Goal: Task Accomplishment & Management: Use online tool/utility

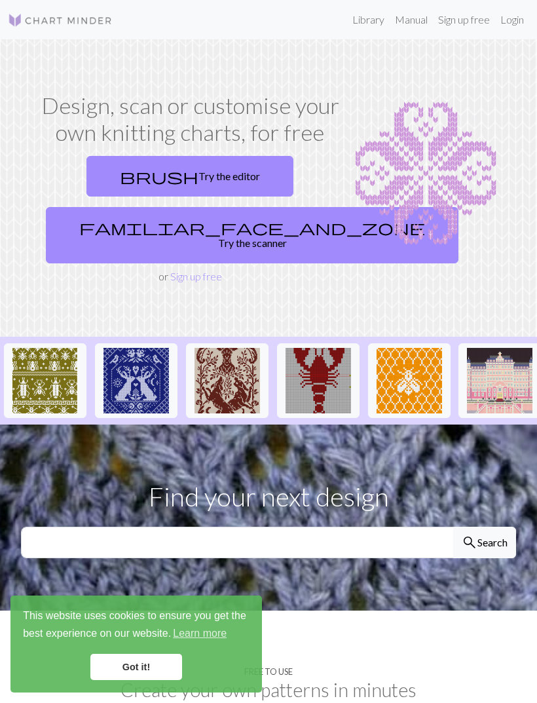
click at [113, 660] on link "Got it!" at bounding box center [136, 667] width 92 height 26
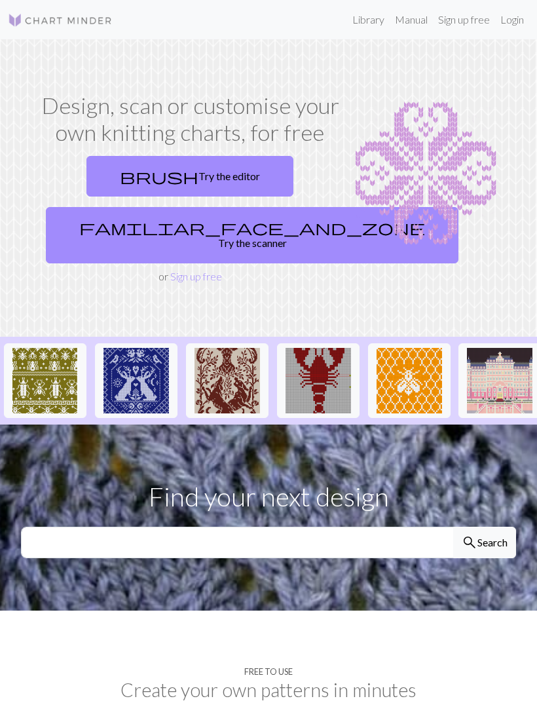
click at [157, 173] on span "brush" at bounding box center [159, 176] width 79 height 18
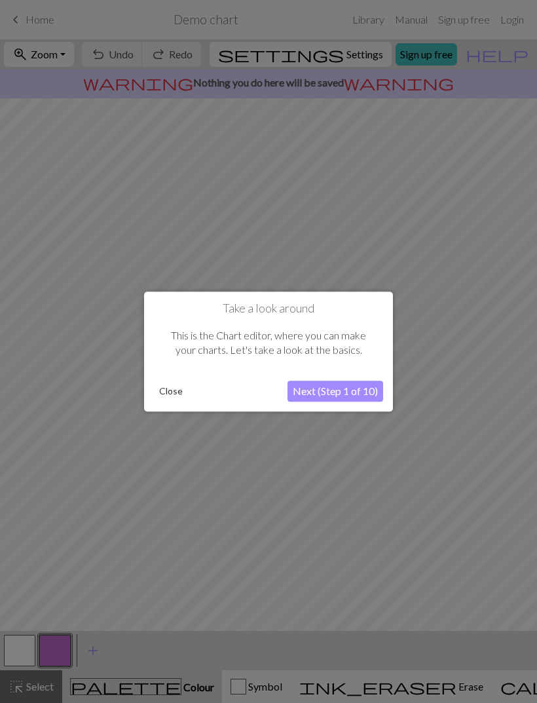
click at [315, 392] on button "Next (Step 1 of 10)" at bounding box center [336, 391] width 96 height 21
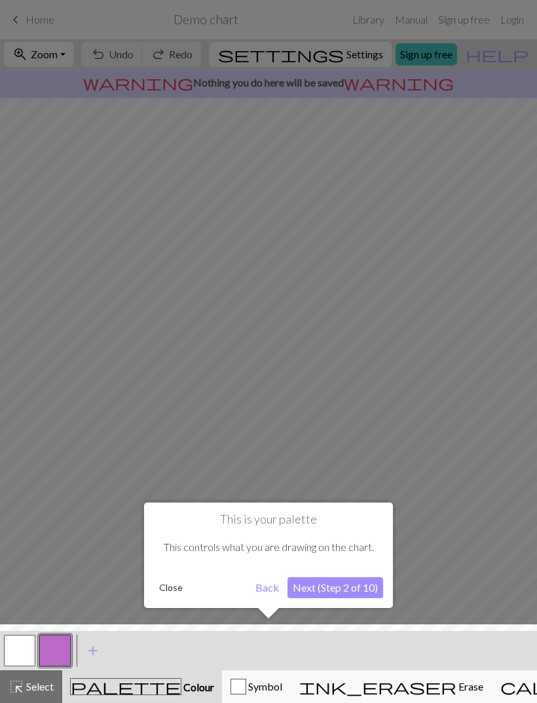
click at [328, 590] on button "Next (Step 2 of 10)" at bounding box center [336, 587] width 96 height 21
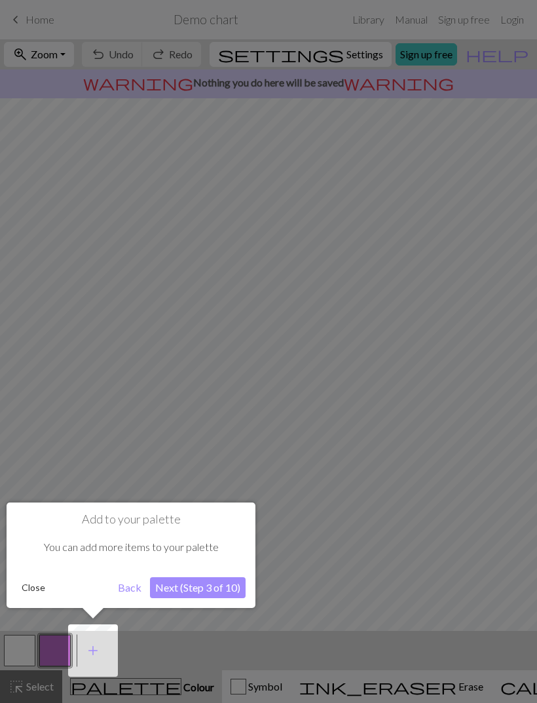
click at [176, 582] on button "Next (Step 3 of 10)" at bounding box center [198, 587] width 96 height 21
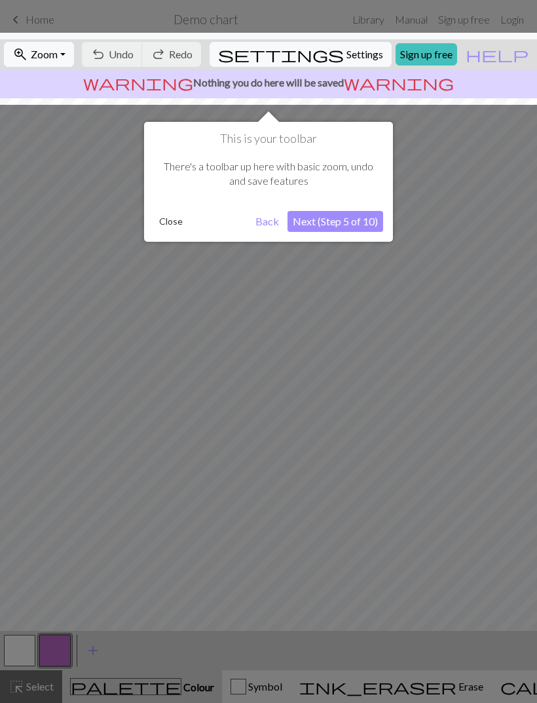
click at [308, 224] on button "Next (Step 5 of 10)" at bounding box center [336, 221] width 96 height 21
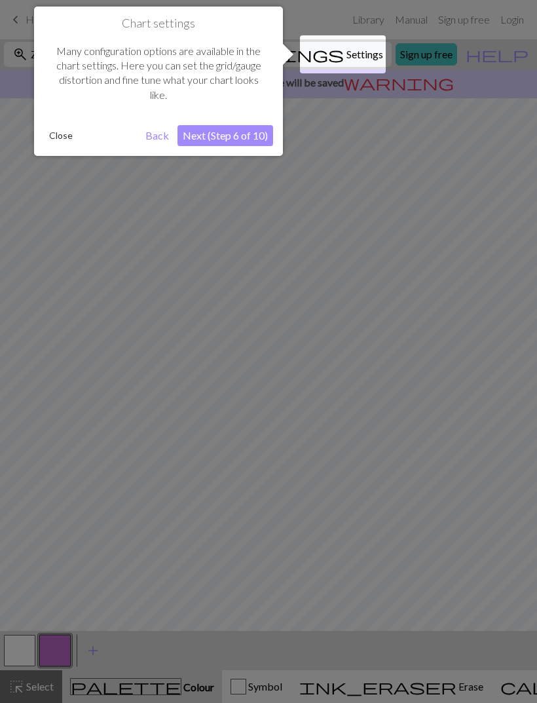
click at [217, 130] on button "Next (Step 6 of 10)" at bounding box center [226, 135] width 96 height 21
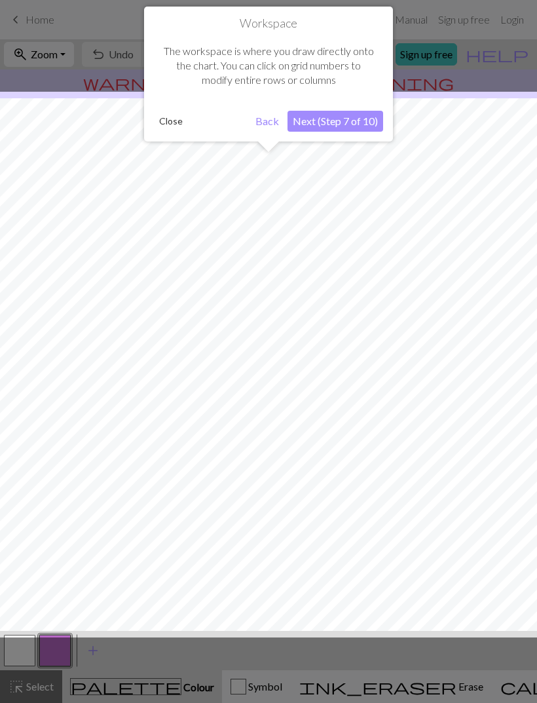
click at [330, 126] on button "Next (Step 7 of 10)" at bounding box center [336, 121] width 96 height 21
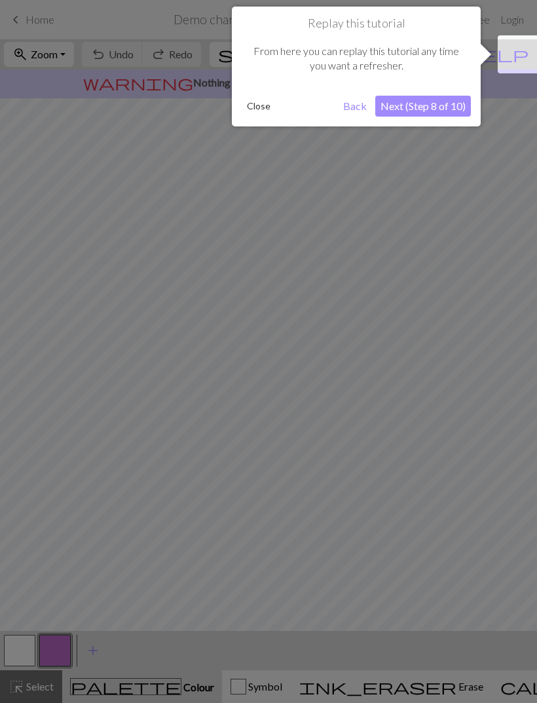
click at [408, 106] on button "Next (Step 8 of 10)" at bounding box center [423, 106] width 96 height 21
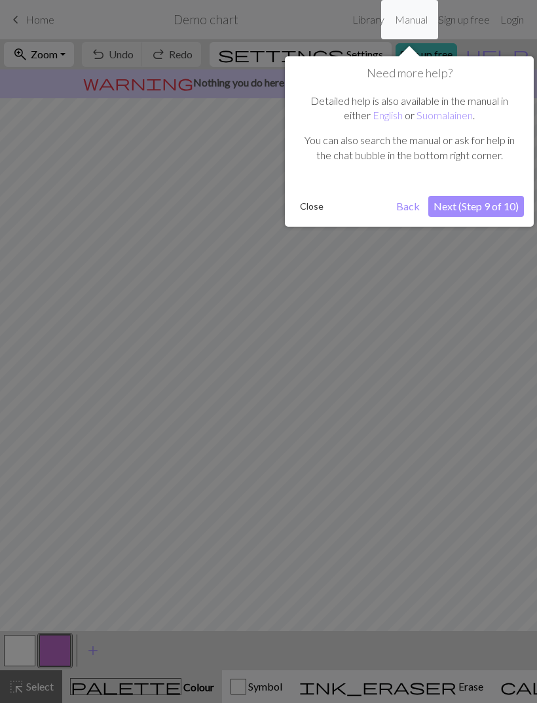
click at [459, 200] on button "Next (Step 9 of 10)" at bounding box center [476, 206] width 96 height 21
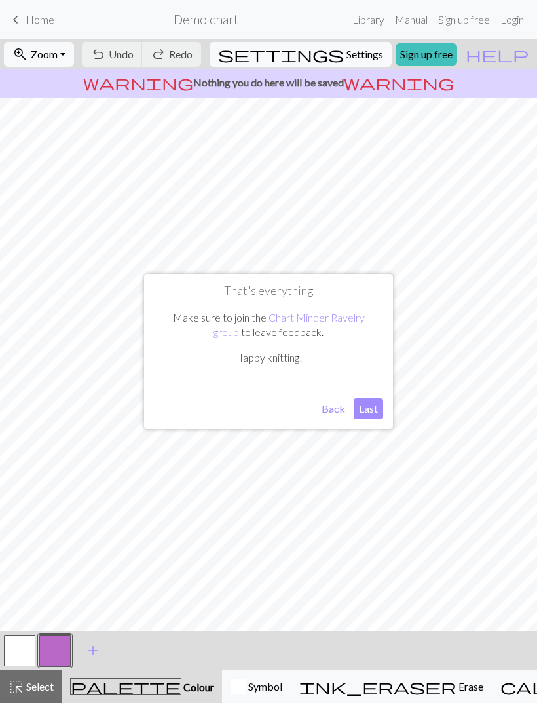
click at [365, 409] on button "Last" at bounding box center [368, 408] width 29 height 21
click at [343, 684] on span "ink_eraser" at bounding box center [377, 686] width 157 height 18
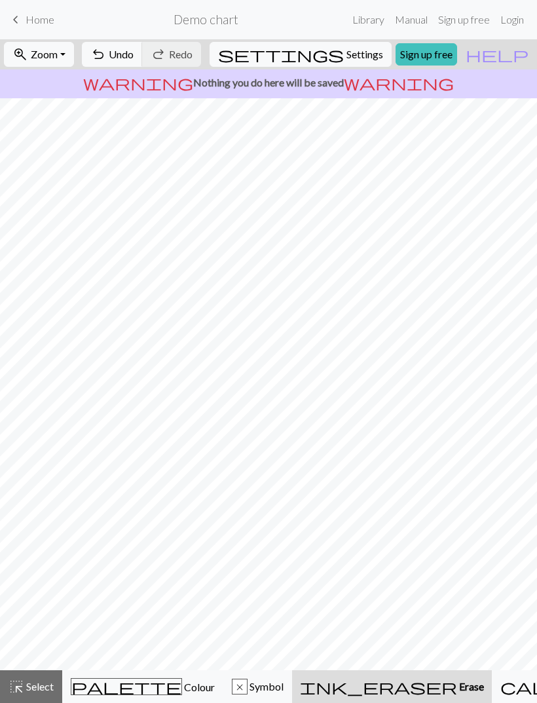
click at [106, 57] on span "undo" at bounding box center [98, 54] width 16 height 18
click at [134, 56] on span "Undo" at bounding box center [121, 54] width 25 height 12
click at [106, 48] on span "undo" at bounding box center [98, 54] width 16 height 18
click at [106, 46] on span "undo" at bounding box center [98, 54] width 16 height 18
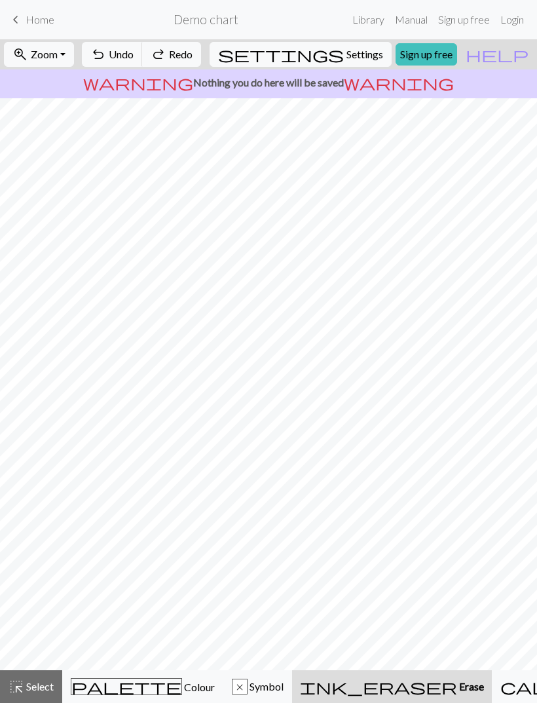
click at [106, 46] on span "undo" at bounding box center [98, 54] width 16 height 18
click at [106, 45] on span "undo" at bounding box center [98, 54] width 16 height 18
click at [161, 46] on div "undo Undo Undo redo Redo Redo" at bounding box center [141, 54] width 127 height 30
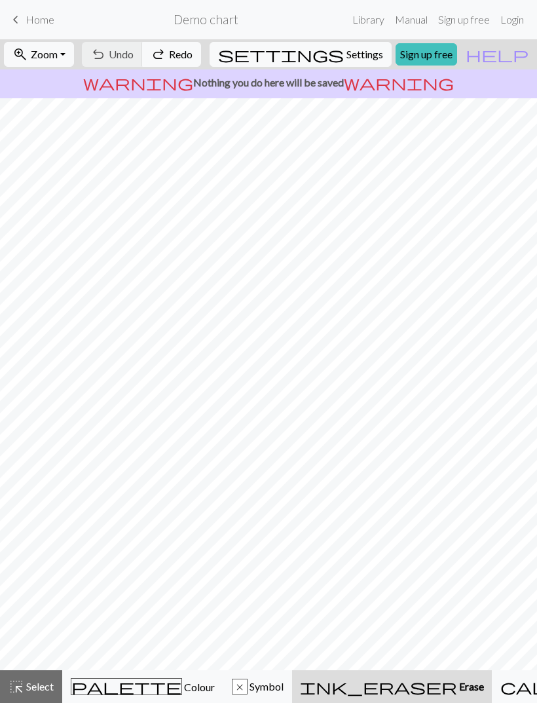
click at [107, 689] on span "palette" at bounding box center [126, 686] width 110 height 18
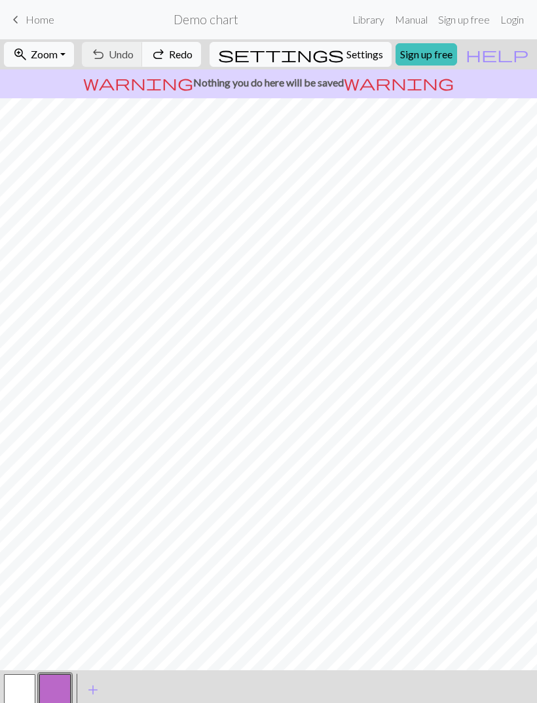
click at [18, 691] on button "button" at bounding box center [19, 689] width 31 height 31
click at [60, 691] on button "button" at bounding box center [54, 689] width 31 height 31
click at [63, 689] on button "button" at bounding box center [54, 689] width 31 height 31
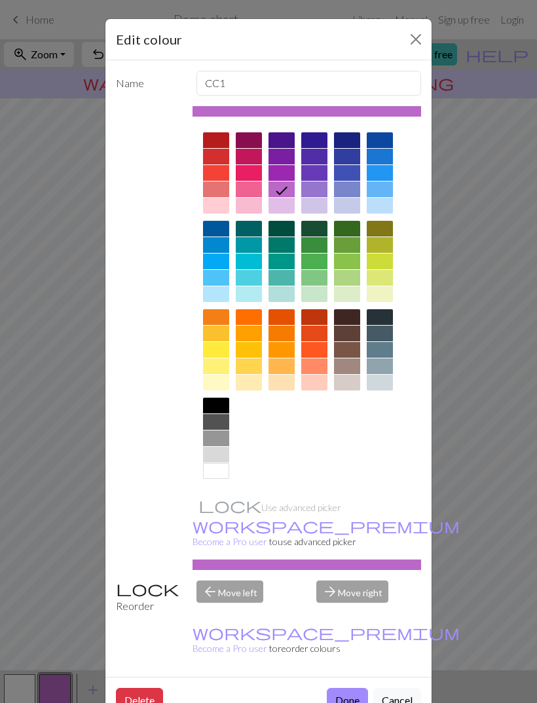
click at [217, 203] on div at bounding box center [216, 206] width 26 height 16
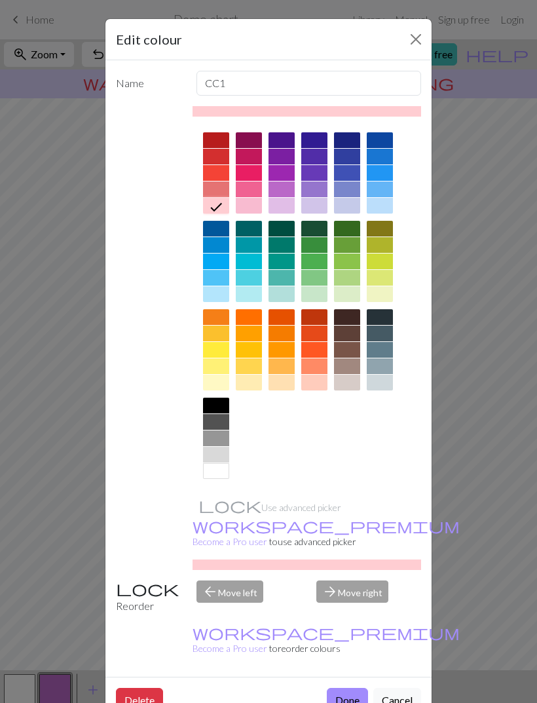
click at [237, 677] on div "Delete Done Cancel" at bounding box center [268, 700] width 326 height 47
click at [292, 695] on div "Edit colour Name CC1 Use advanced picker workspace_premium Become a Pro user to…" at bounding box center [268, 351] width 537 height 703
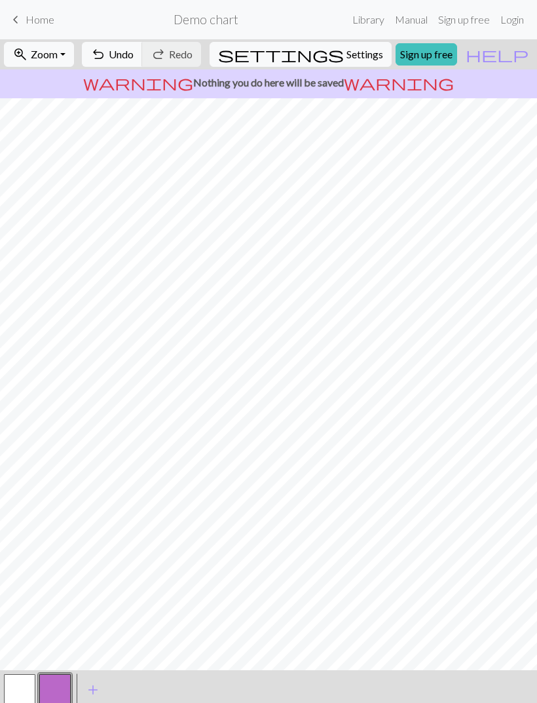
click at [60, 683] on button "button" at bounding box center [54, 689] width 31 height 31
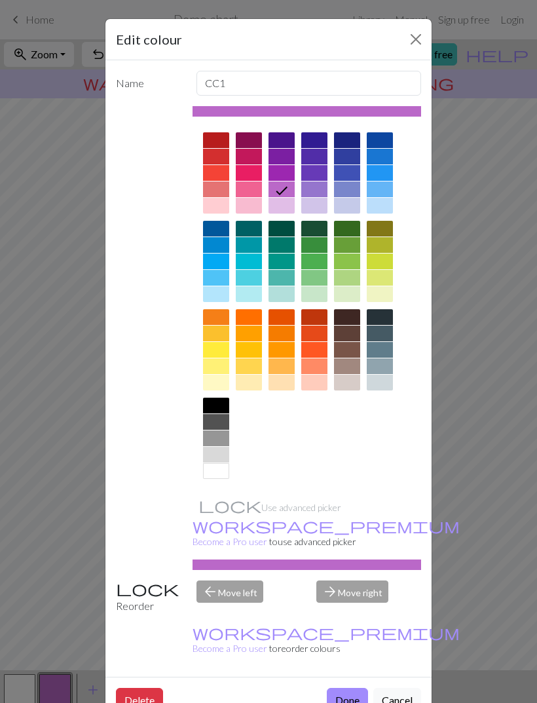
click at [212, 202] on div at bounding box center [216, 206] width 26 height 16
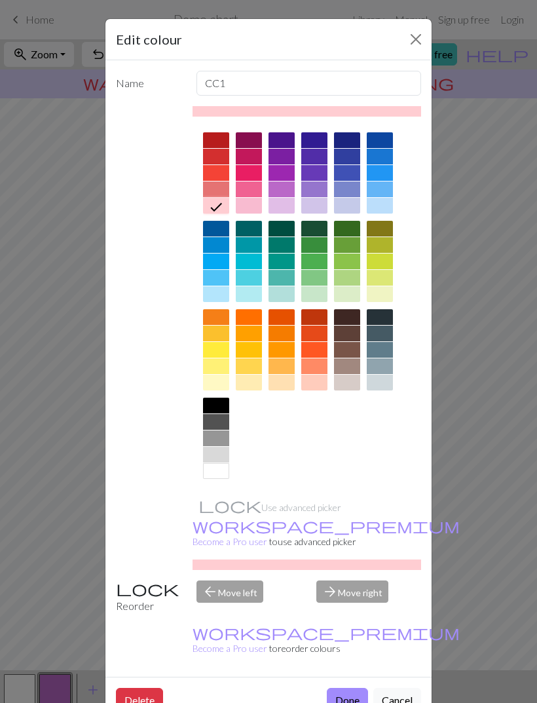
click at [340, 688] on button "Done" at bounding box center [347, 700] width 41 height 25
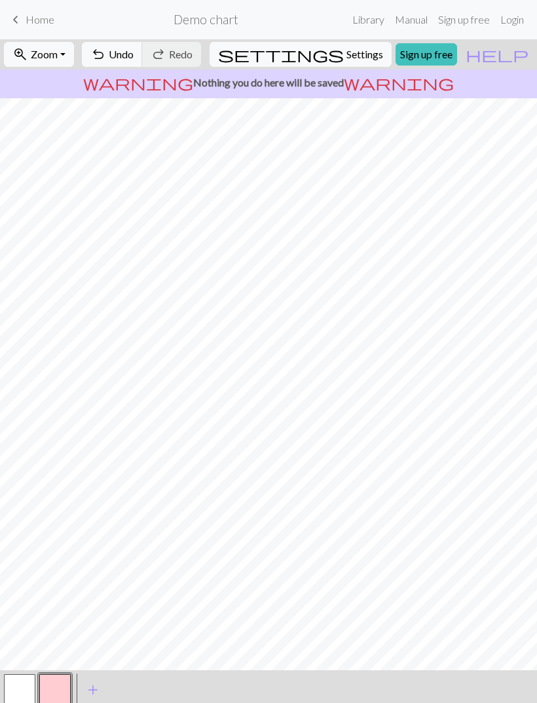
click at [98, 679] on button "add Add a colour" at bounding box center [93, 690] width 33 height 33
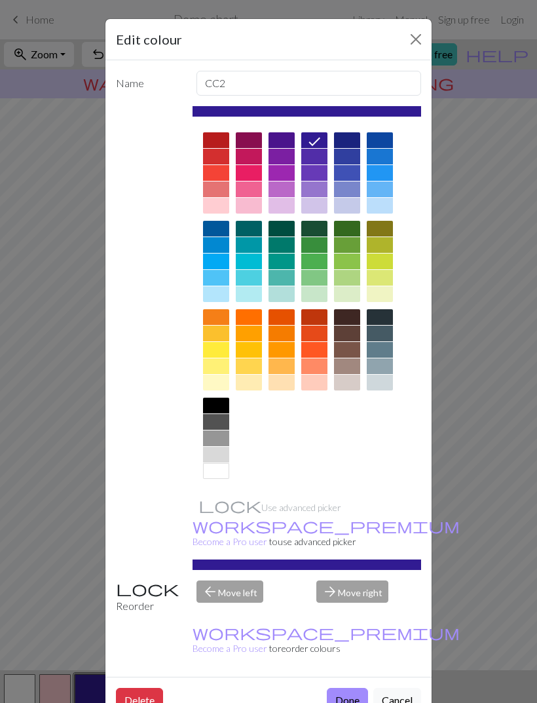
click at [246, 142] on div at bounding box center [249, 140] width 26 height 16
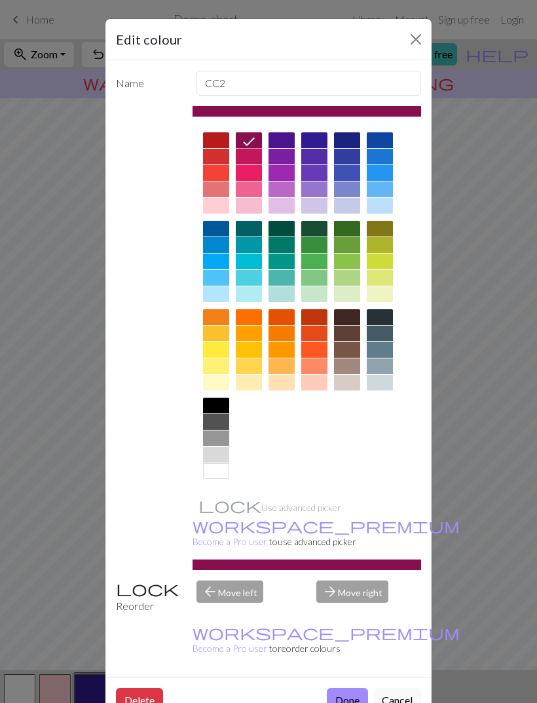
click at [344, 688] on button "Done" at bounding box center [347, 700] width 41 height 25
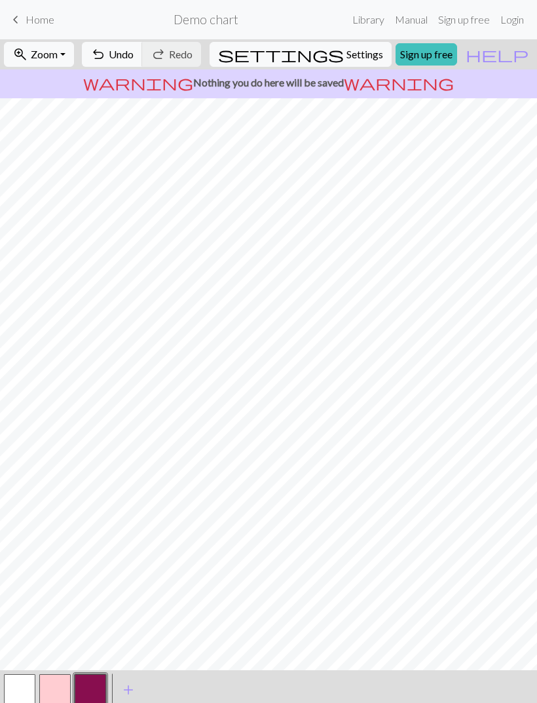
click at [129, 689] on span "add" at bounding box center [129, 690] width 16 height 18
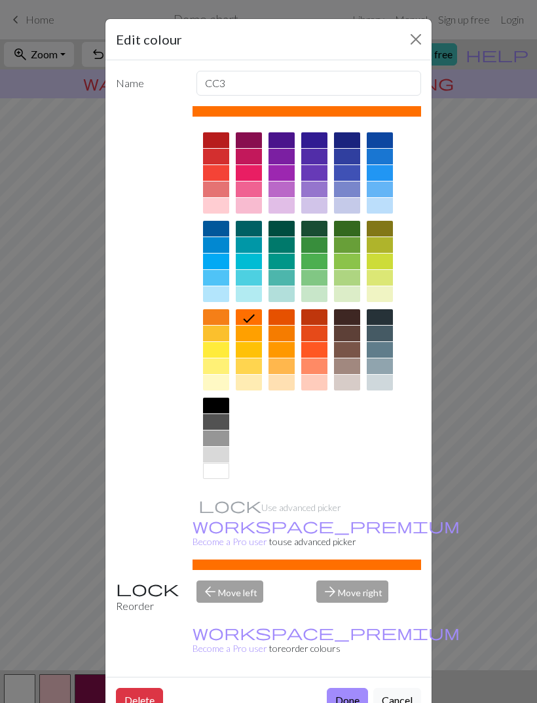
click at [211, 390] on div at bounding box center [216, 383] width 26 height 16
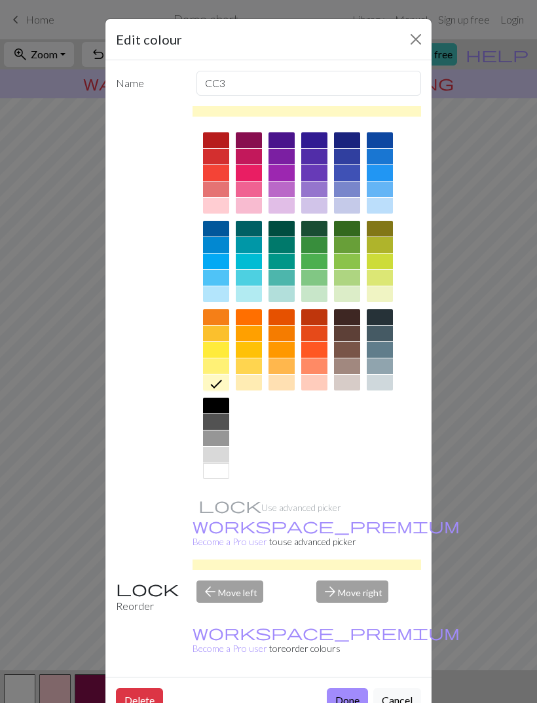
click at [211, 403] on div at bounding box center [216, 406] width 26 height 16
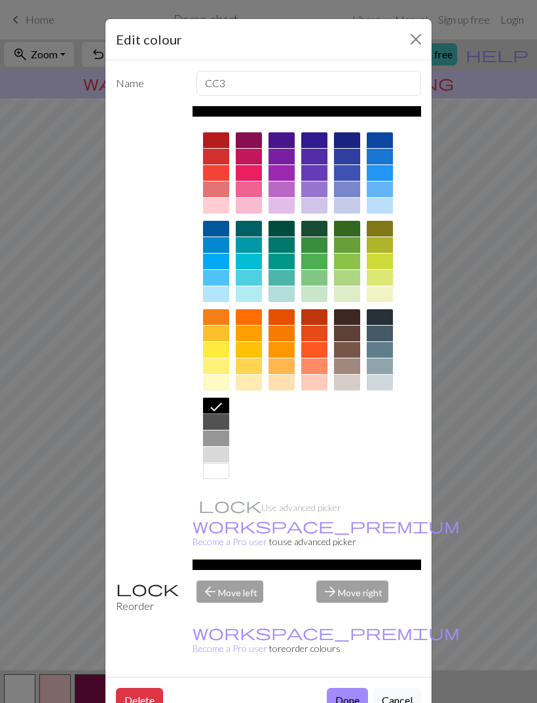
click at [335, 688] on button "Done" at bounding box center [347, 700] width 41 height 25
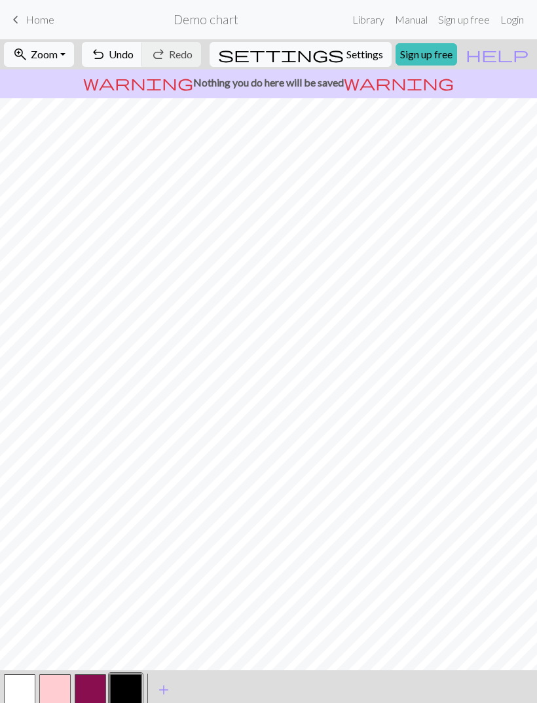
click at [344, 63] on button "settings Settings" at bounding box center [301, 54] width 182 height 25
select select "aran"
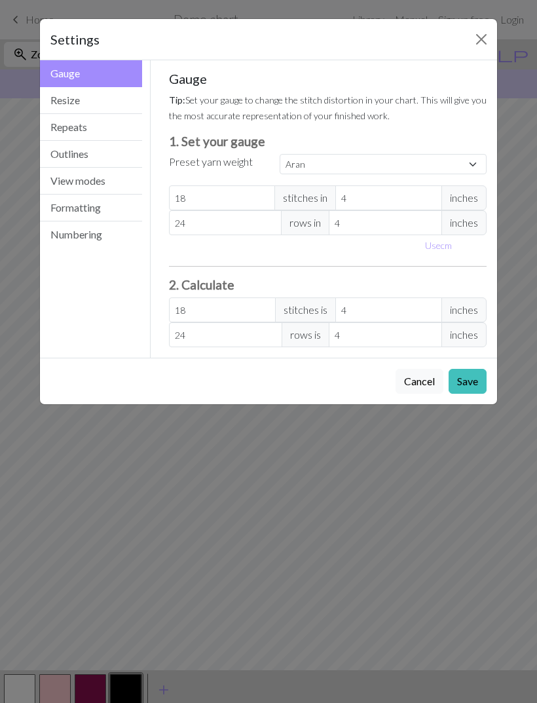
click at [80, 153] on button "Outlines" at bounding box center [91, 154] width 102 height 27
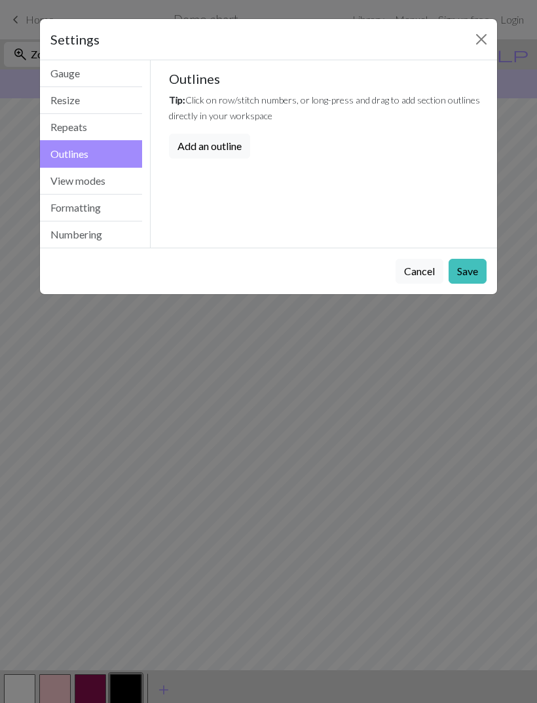
click at [76, 139] on button "Repeats" at bounding box center [91, 127] width 102 height 27
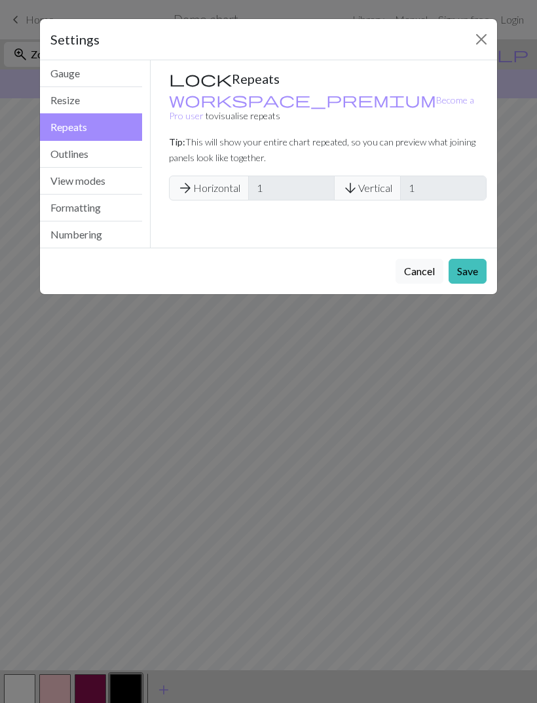
click at [71, 104] on button "Resize" at bounding box center [91, 100] width 102 height 27
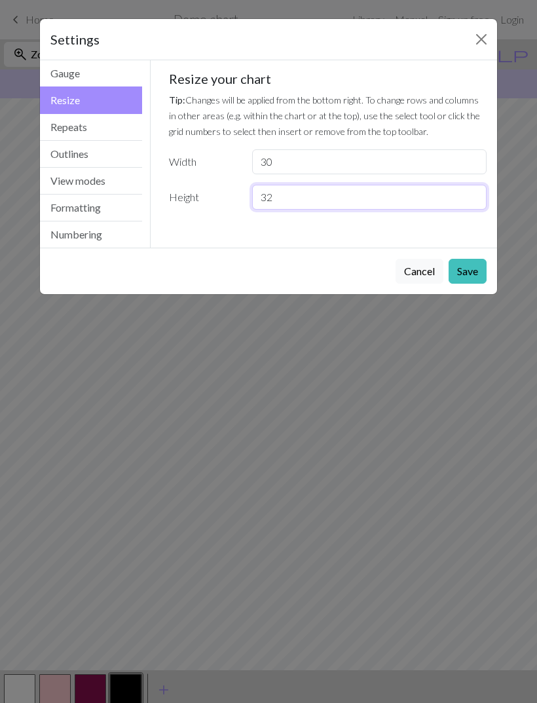
click at [290, 199] on input "32" at bounding box center [369, 197] width 235 height 25
type input "3"
type input "48"
click at [287, 161] on input "30" at bounding box center [369, 161] width 235 height 25
type input "3"
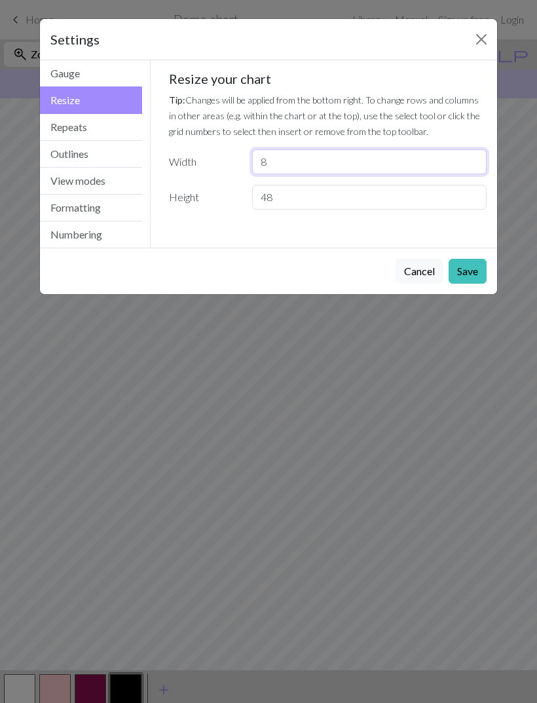
type input "8"
click at [466, 273] on button "Save" at bounding box center [468, 271] width 38 height 25
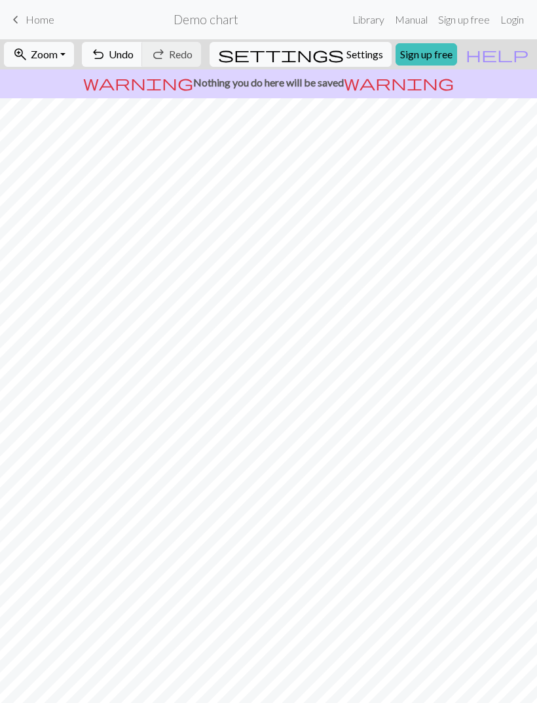
click at [143, 65] on button "undo Undo Undo" at bounding box center [112, 54] width 61 height 25
click at [143, 51] on button "undo Undo Undo" at bounding box center [112, 54] width 61 height 25
click at [106, 60] on span "undo" at bounding box center [98, 54] width 16 height 18
click at [106, 57] on span "undo" at bounding box center [98, 54] width 16 height 18
click at [143, 64] on button "undo Undo Undo" at bounding box center [112, 54] width 61 height 25
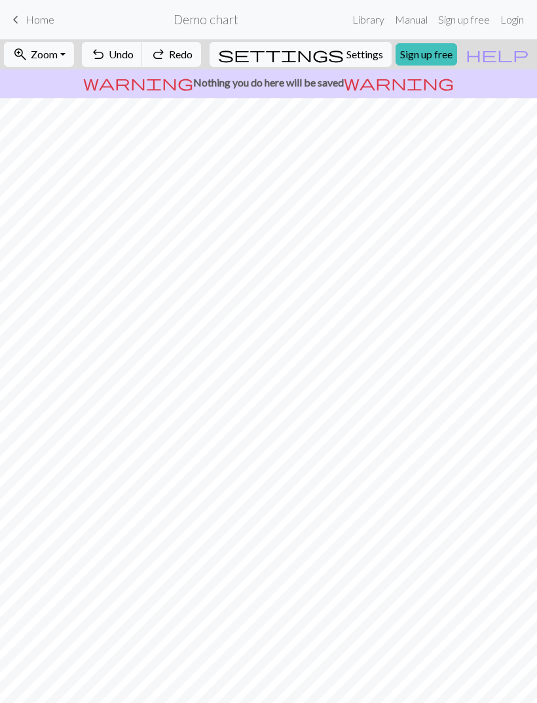
click at [64, 66] on button "zoom_in Zoom Zoom" at bounding box center [39, 54] width 70 height 25
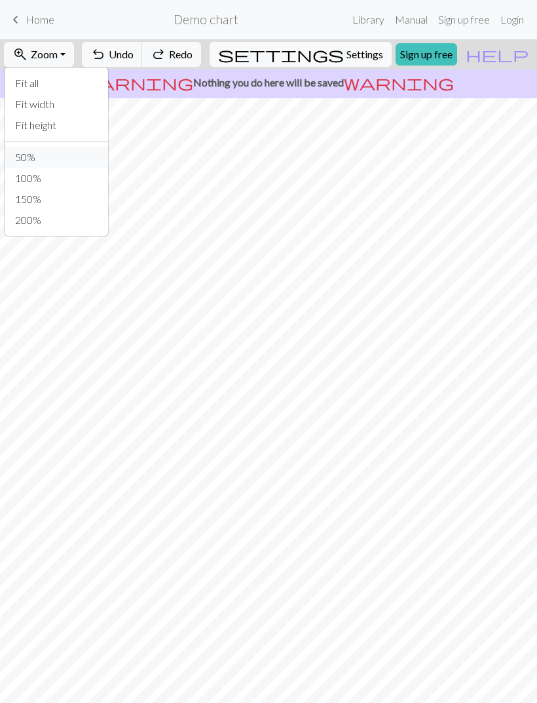
click at [37, 151] on button "50%" at bounding box center [57, 157] width 104 height 21
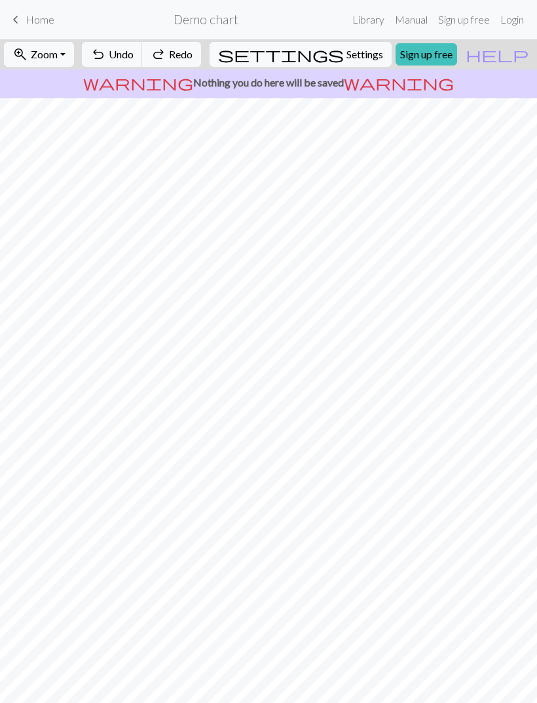
click at [58, 60] on span "Zoom" at bounding box center [44, 54] width 27 height 12
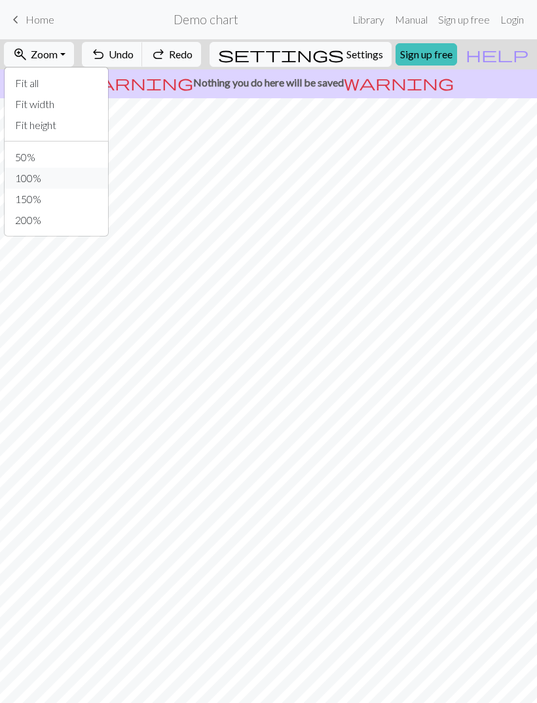
click at [45, 183] on button "100%" at bounding box center [57, 178] width 104 height 21
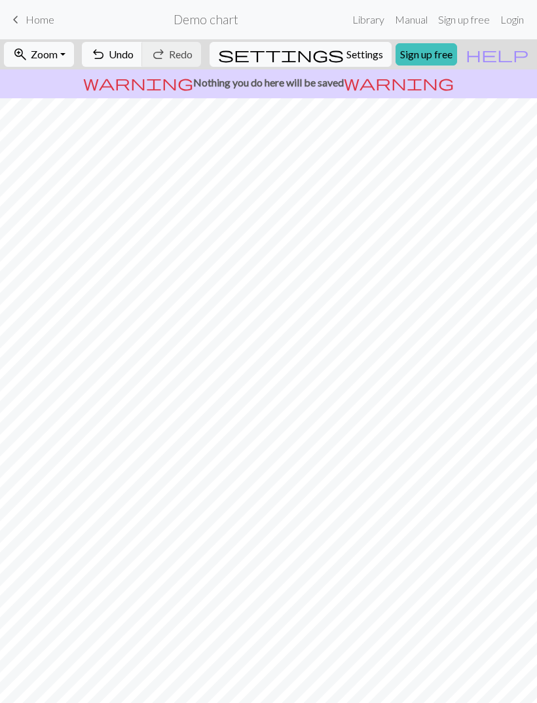
click at [143, 57] on button "undo Undo Undo" at bounding box center [112, 54] width 61 height 25
click at [106, 48] on span "undo" at bounding box center [98, 54] width 16 height 18
click at [106, 47] on span "undo" at bounding box center [98, 54] width 16 height 18
click at [134, 51] on span "Undo" at bounding box center [121, 54] width 25 height 12
click at [134, 52] on span "Undo" at bounding box center [121, 54] width 25 height 12
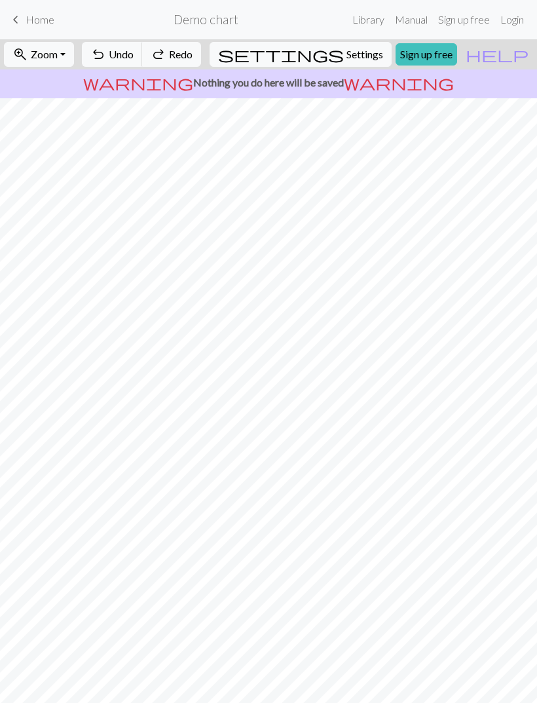
click at [106, 51] on span "undo" at bounding box center [98, 54] width 16 height 18
click at [134, 52] on span "Undo" at bounding box center [121, 54] width 25 height 12
click at [134, 53] on span "Undo" at bounding box center [121, 54] width 25 height 12
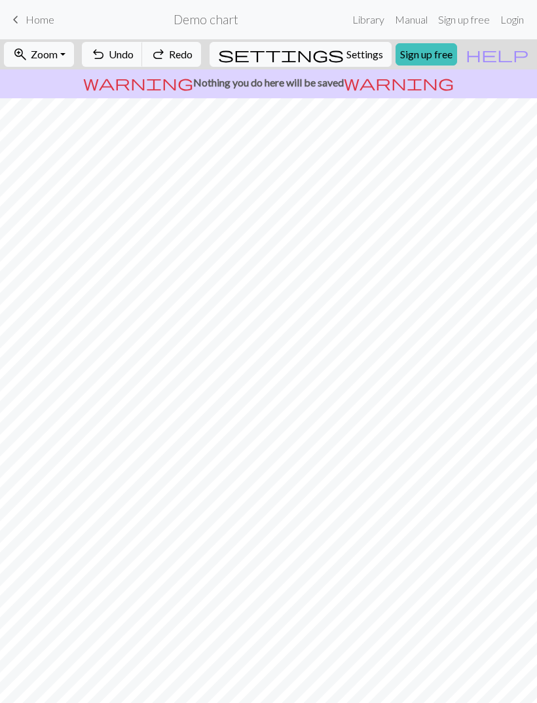
click at [134, 53] on span "Undo" at bounding box center [121, 54] width 25 height 12
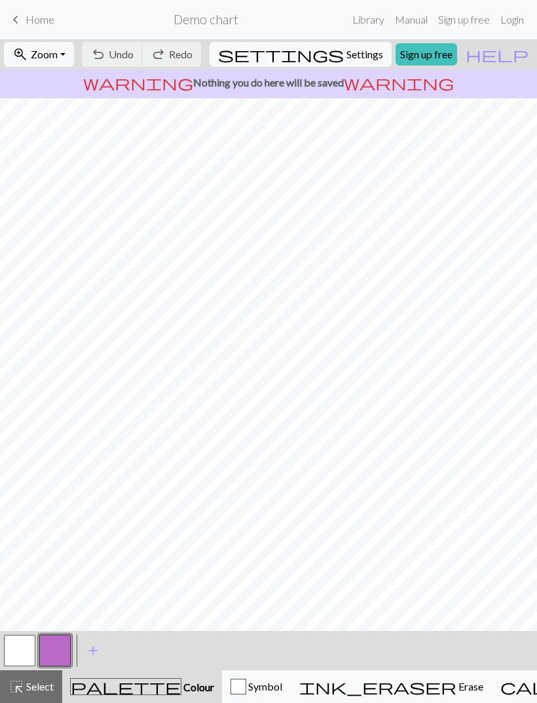
click at [188, 23] on h2 "Demo chart" at bounding box center [206, 19] width 65 height 15
click at [20, 690] on span "highlight_alt" at bounding box center [17, 686] width 16 height 18
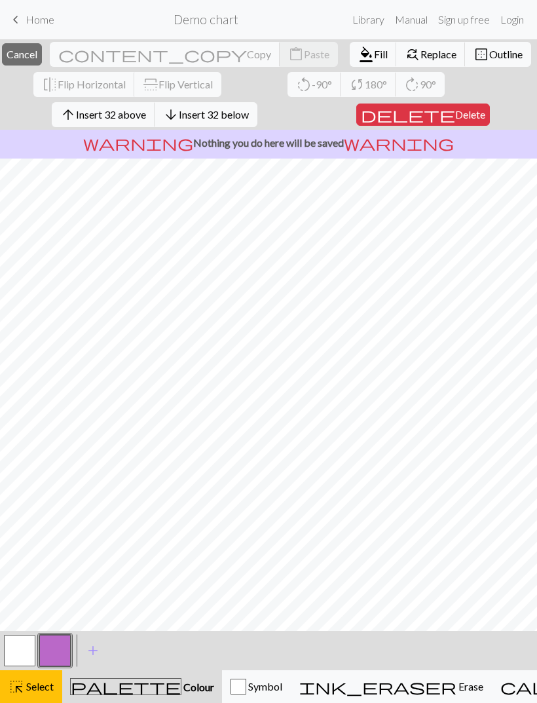
click at [24, 649] on button "button" at bounding box center [19, 650] width 31 height 31
click at [30, 644] on button "button" at bounding box center [19, 650] width 31 height 31
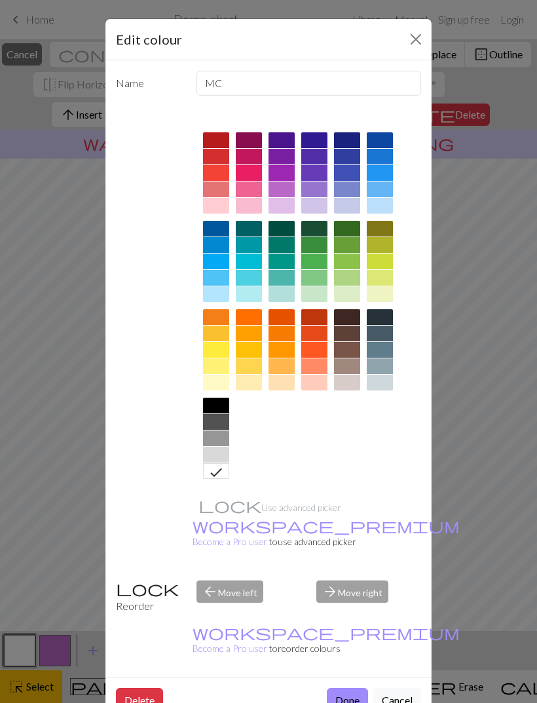
click at [44, 698] on div "Edit colour Name MC Use advanced picker workspace_premium Become a Pro user to …" at bounding box center [268, 351] width 537 height 703
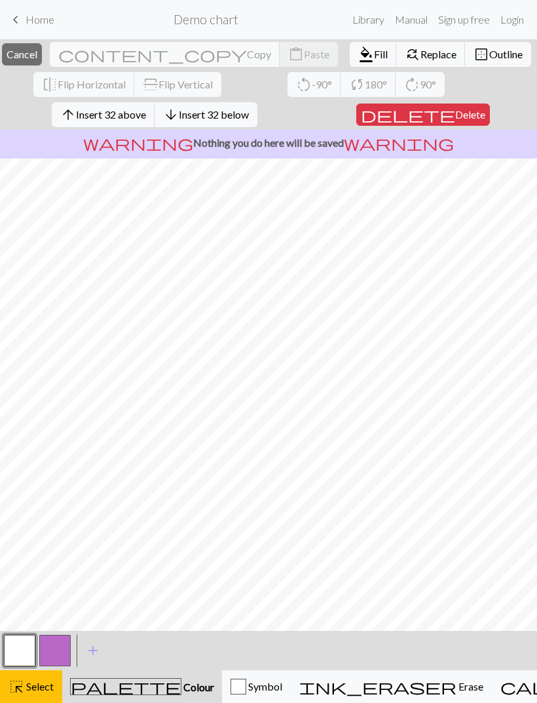
click at [20, 648] on button "button" at bounding box center [19, 650] width 31 height 31
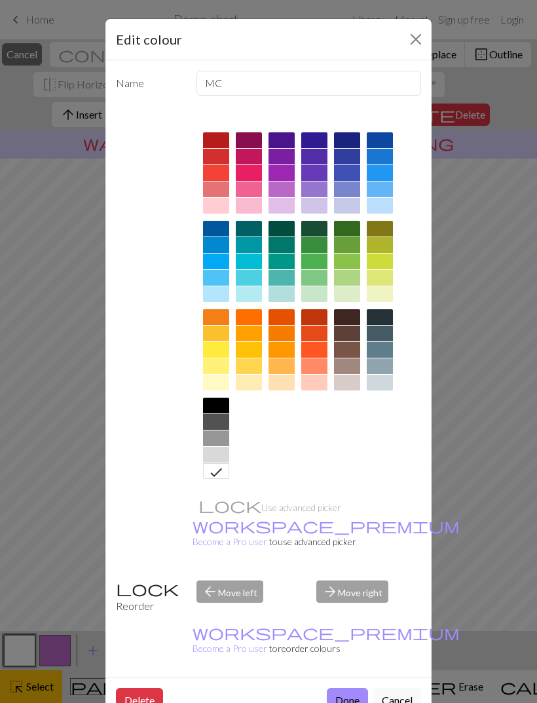
click at [1, 548] on div "Edit colour Name MC Use advanced picker workspace_premium Become a Pro user to …" at bounding box center [268, 351] width 537 height 703
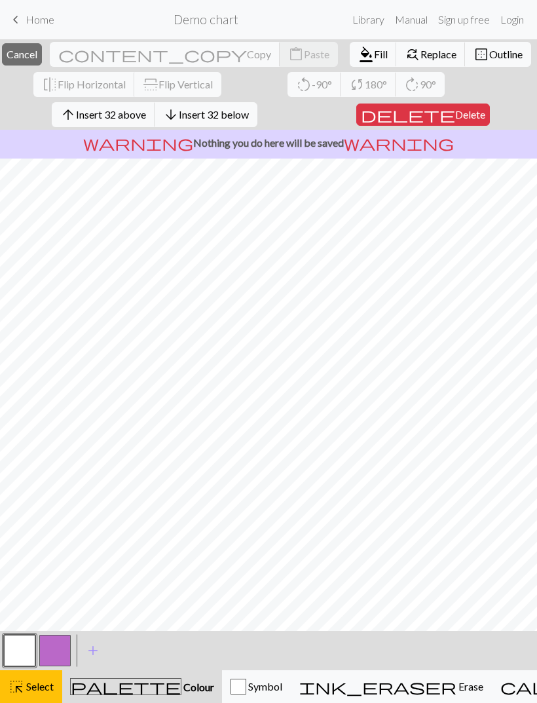
click at [103, 115] on span "Insert 32 above" at bounding box center [111, 114] width 70 height 12
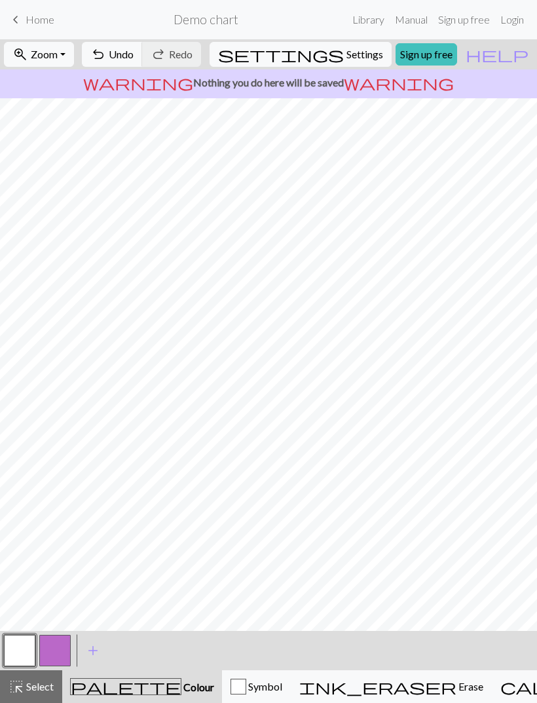
click at [106, 54] on span "undo" at bounding box center [98, 54] width 16 height 18
click at [16, 645] on button "button" at bounding box center [19, 650] width 31 height 31
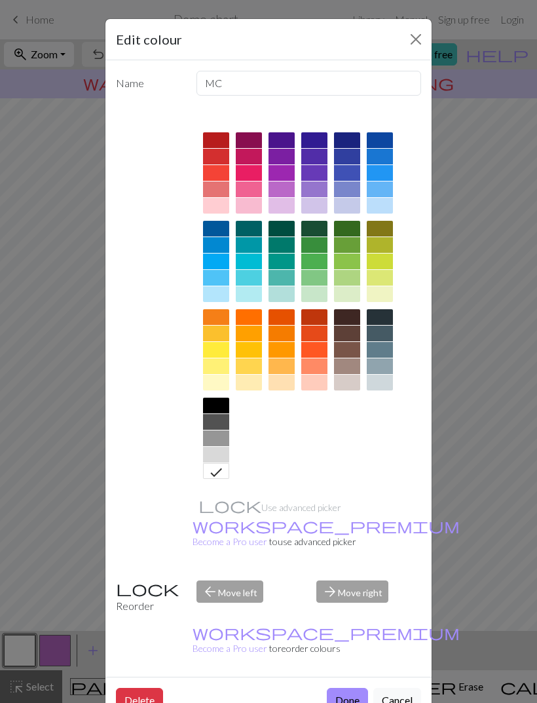
click at [27, 651] on div "Edit colour Name MC Use advanced picker workspace_premium Become a Pro user to …" at bounding box center [268, 351] width 537 height 703
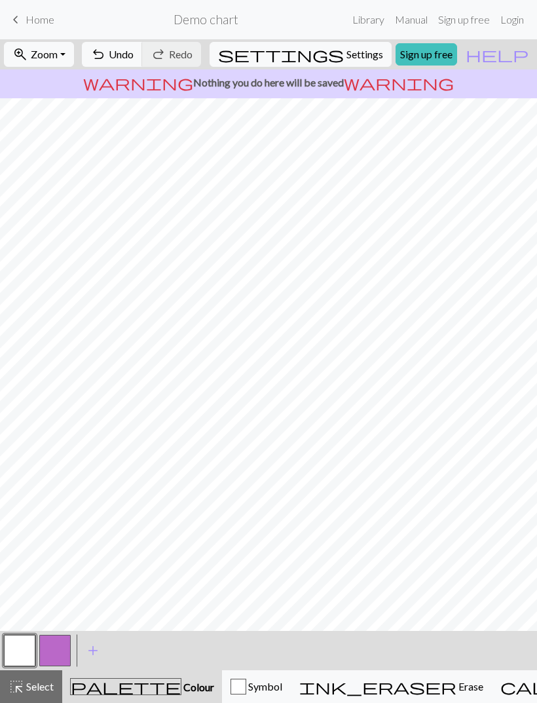
click at [328, 50] on span "settings" at bounding box center [281, 54] width 126 height 18
select select "aran"
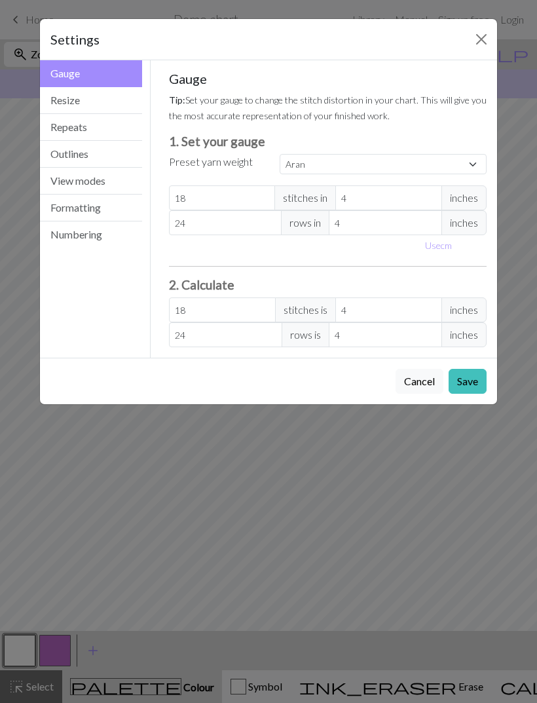
click at [70, 126] on button "Repeats" at bounding box center [91, 127] width 102 height 27
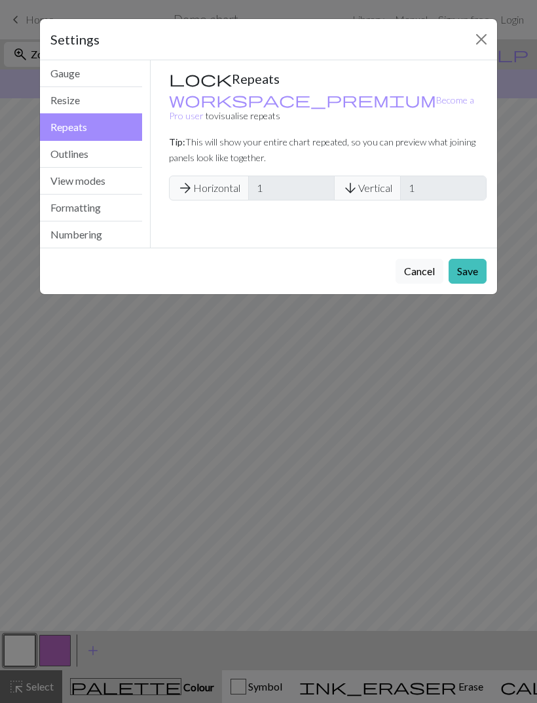
click at [71, 104] on button "Resize" at bounding box center [91, 100] width 102 height 27
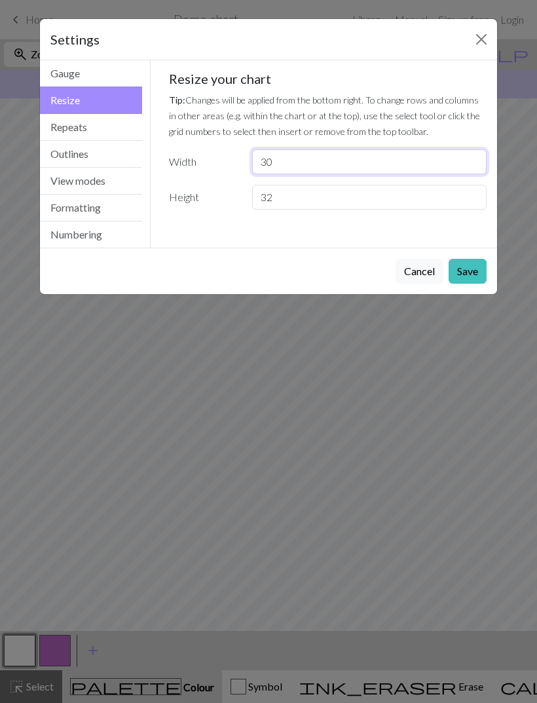
click at [295, 159] on input "30" at bounding box center [369, 161] width 235 height 25
type input "3"
type input "8"
click at [297, 185] on input "32" at bounding box center [369, 197] width 235 height 25
click at [326, 197] on input "32" at bounding box center [369, 197] width 235 height 25
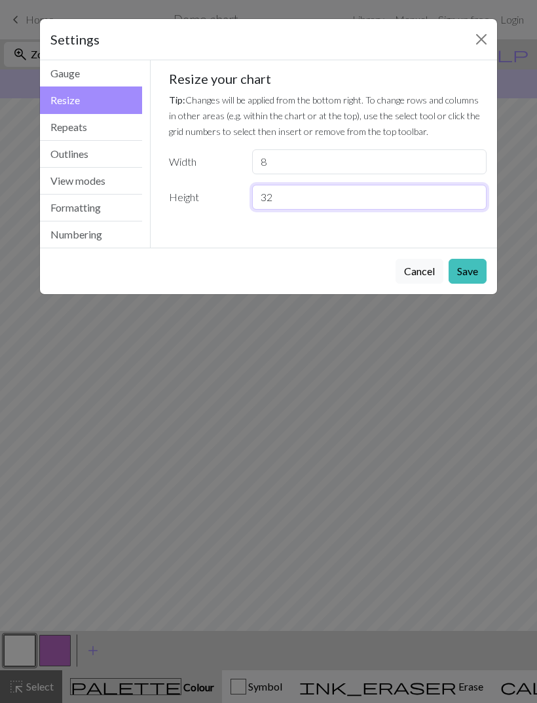
type input "3"
type input "48"
click at [465, 276] on button "Save" at bounding box center [468, 271] width 38 height 25
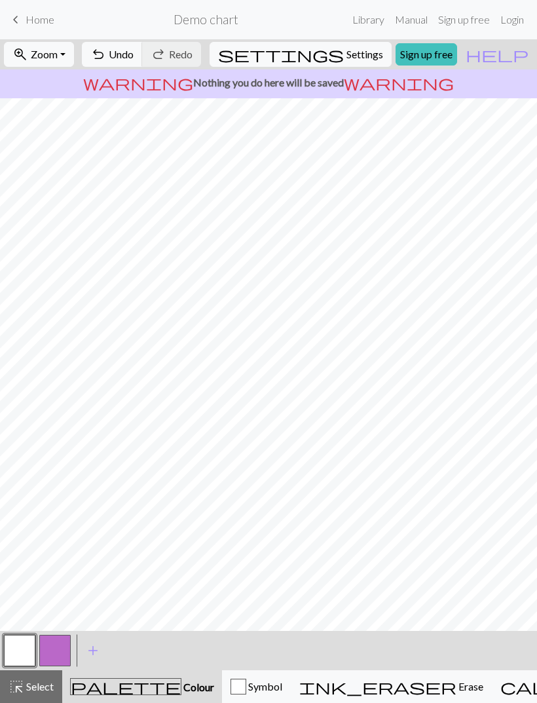
click at [36, 18] on span "Home" at bounding box center [40, 19] width 29 height 12
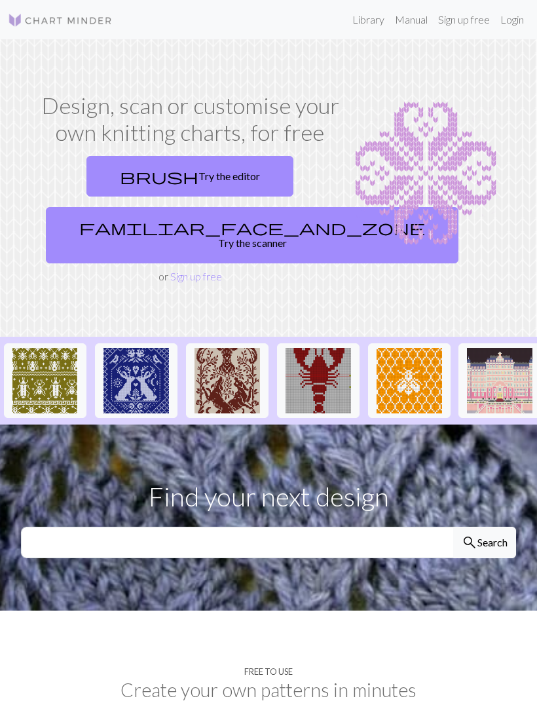
click at [186, 270] on link "Sign up free" at bounding box center [196, 276] width 52 height 12
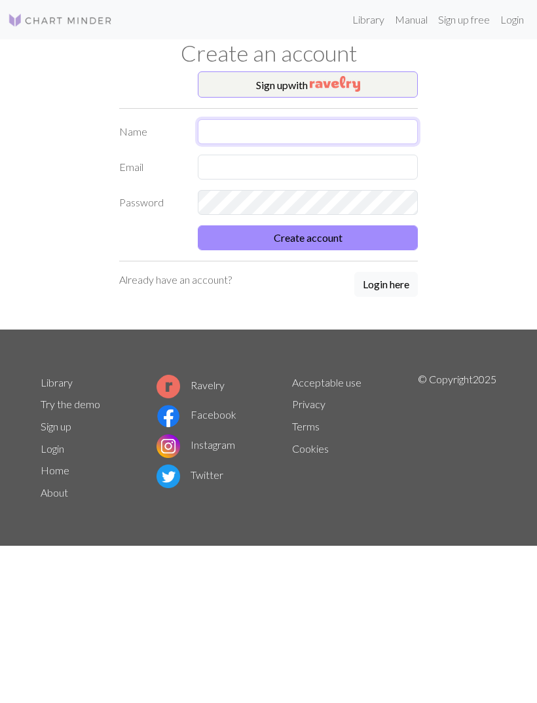
click at [256, 133] on input "text" at bounding box center [308, 131] width 220 height 25
type input "Hanna penttala"
click at [216, 162] on input "text" at bounding box center [308, 167] width 220 height 25
type input "hanna98.penttala@gmail.com"
click at [240, 244] on button "Create account" at bounding box center [308, 237] width 220 height 25
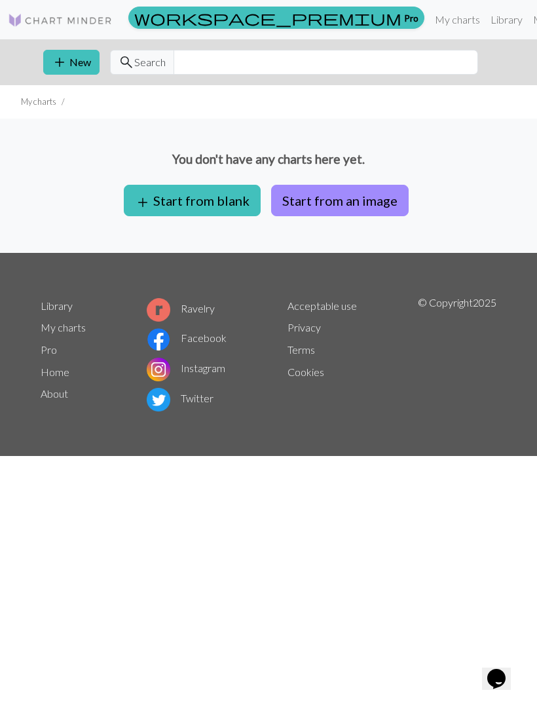
click at [162, 198] on button "add Start from blank" at bounding box center [192, 200] width 137 height 31
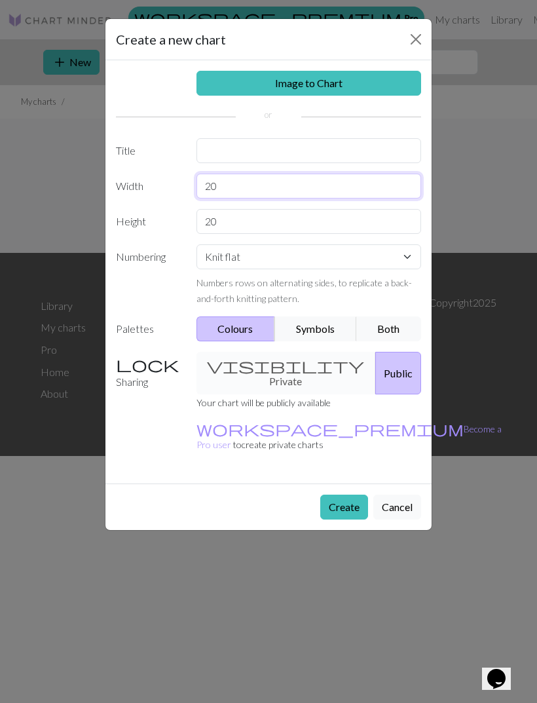
click at [246, 195] on input "20" at bounding box center [309, 186] width 225 height 25
type input "2"
type input "I"
type input "8"
click at [246, 233] on input "20" at bounding box center [309, 221] width 225 height 25
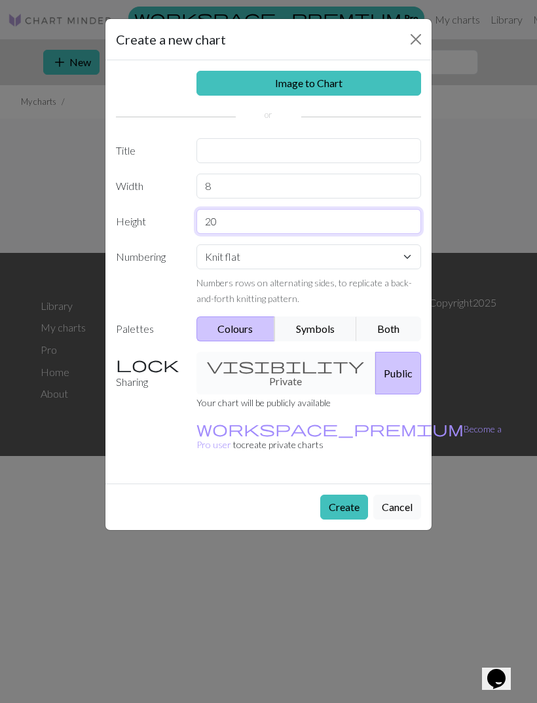
type input "2"
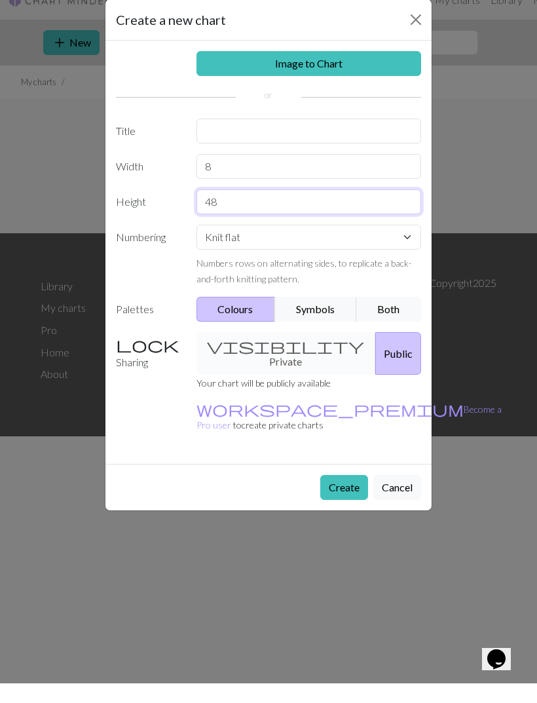
type input "48"
click at [334, 495] on button "Create" at bounding box center [344, 507] width 48 height 25
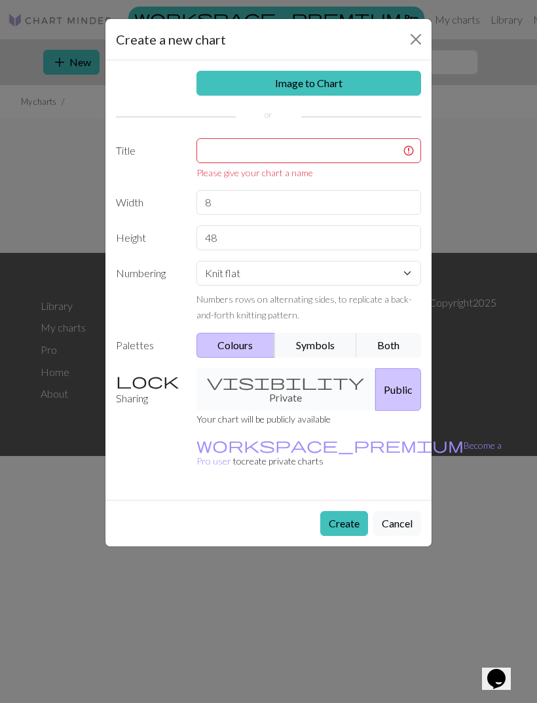
click at [214, 134] on div "Image to Chart Title Please give your chart a name Width 8 Height 48 Numbering …" at bounding box center [268, 280] width 326 height 440
click at [215, 145] on input "text" at bounding box center [309, 150] width 225 height 25
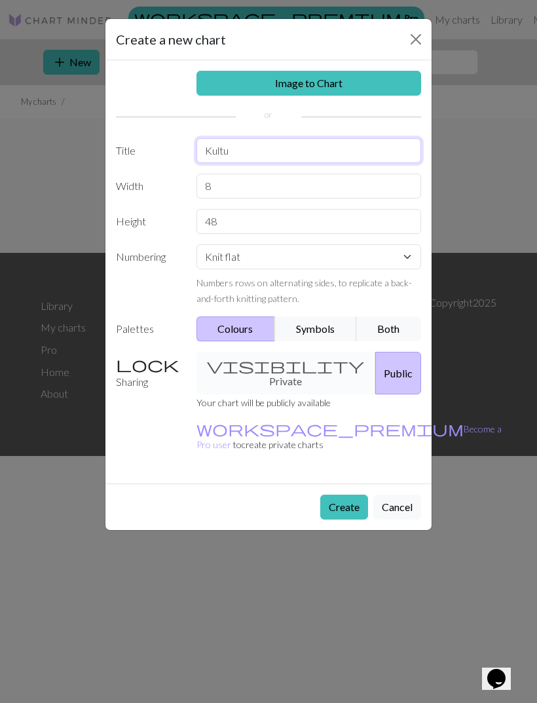
type input "Kultu"
click at [342, 495] on button "Create" at bounding box center [344, 507] width 48 height 25
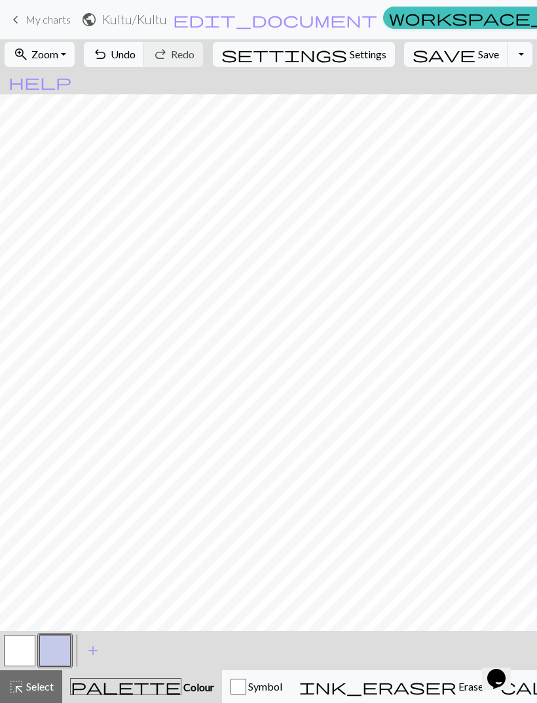
click at [58, 649] on button "button" at bounding box center [54, 650] width 31 height 31
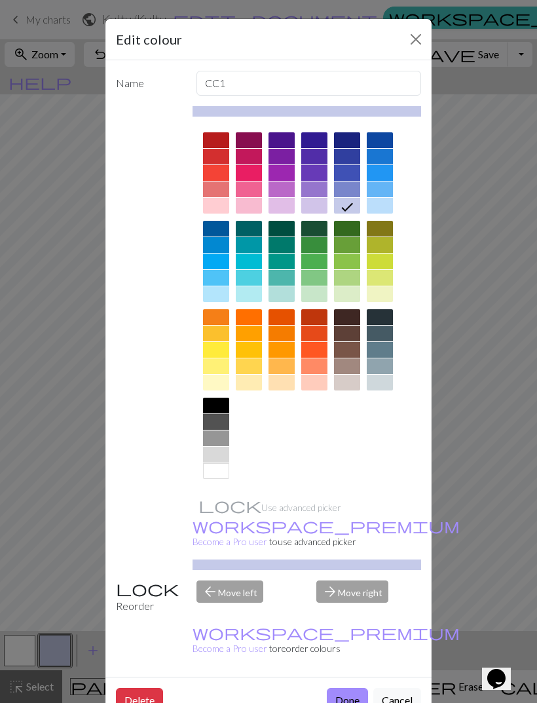
click at [216, 390] on div at bounding box center [216, 383] width 26 height 16
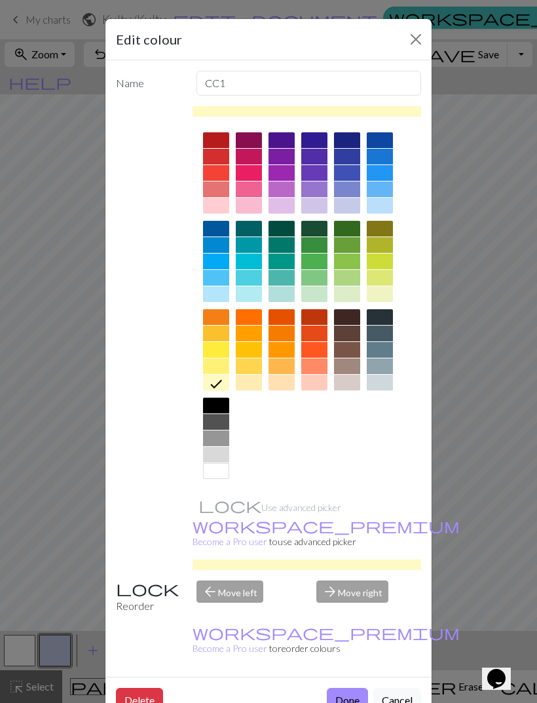
click at [214, 403] on div at bounding box center [216, 406] width 26 height 16
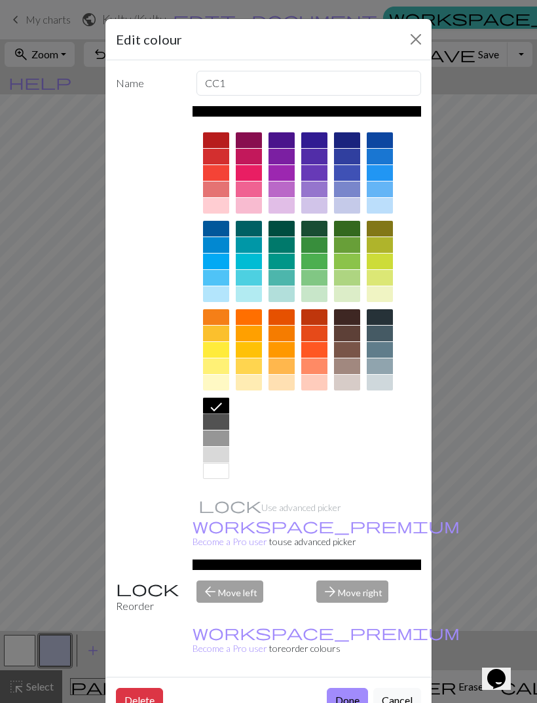
click at [335, 688] on button "Done" at bounding box center [347, 700] width 41 height 25
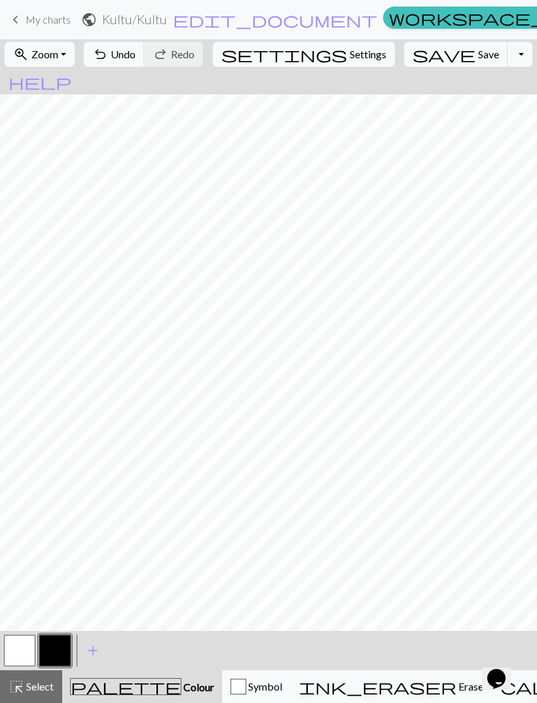
click at [99, 652] on span "add" at bounding box center [93, 650] width 16 height 18
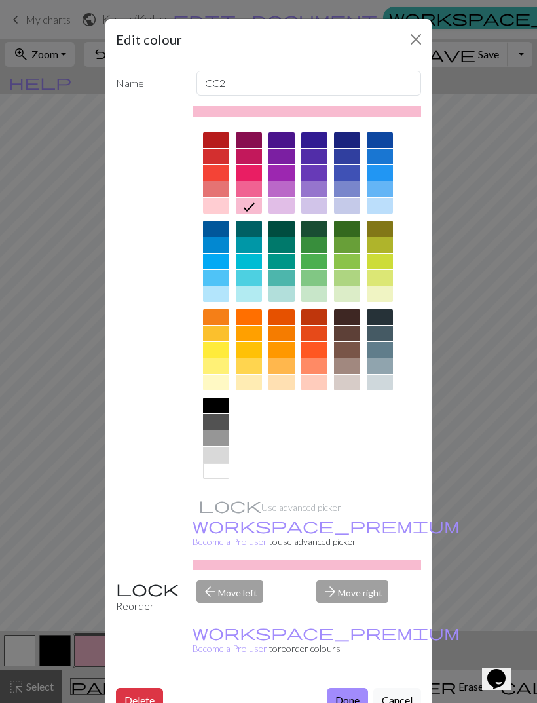
click at [214, 200] on div at bounding box center [216, 206] width 26 height 16
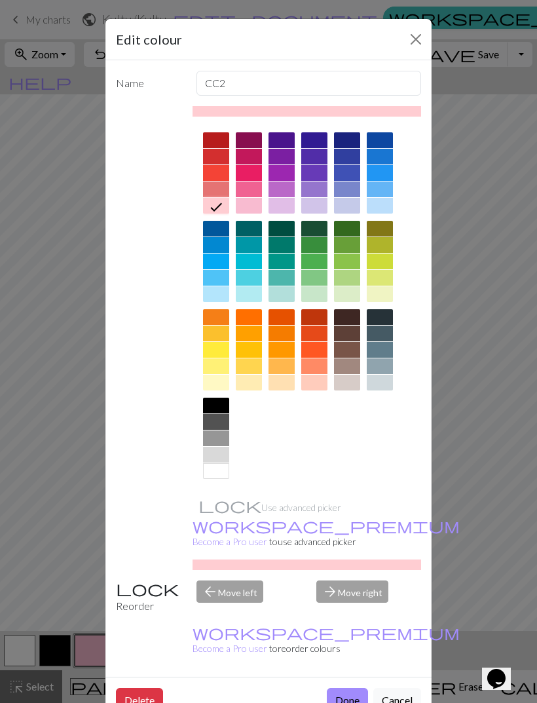
click at [337, 688] on button "Done" at bounding box center [347, 700] width 41 height 25
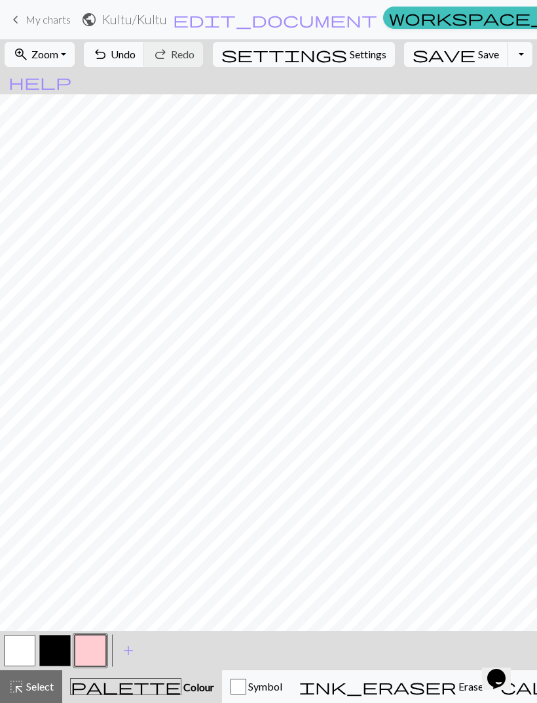
click at [128, 648] on span "add" at bounding box center [129, 650] width 16 height 18
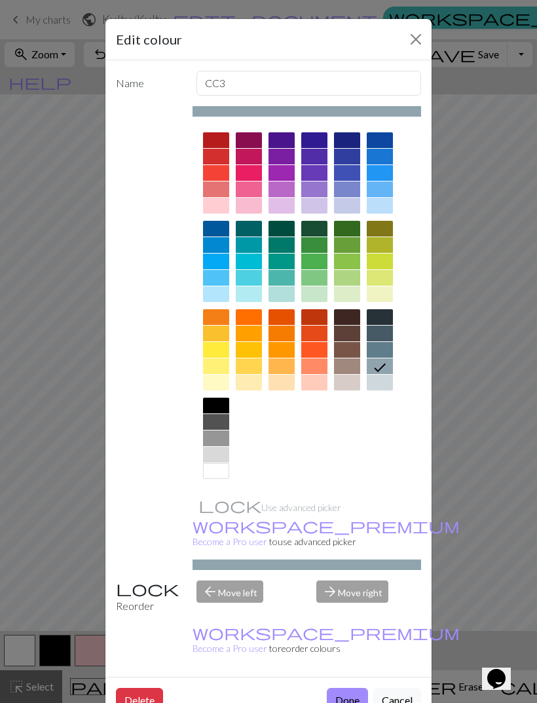
click at [244, 143] on div at bounding box center [249, 140] width 26 height 16
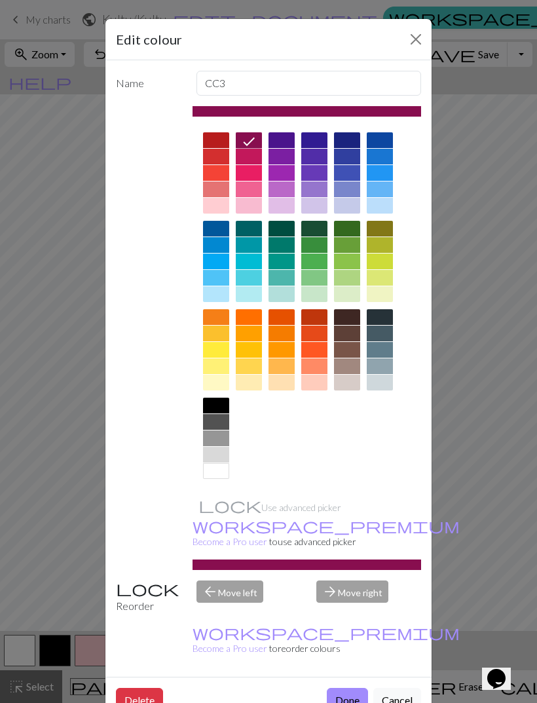
click at [337, 688] on button "Done" at bounding box center [347, 700] width 41 height 25
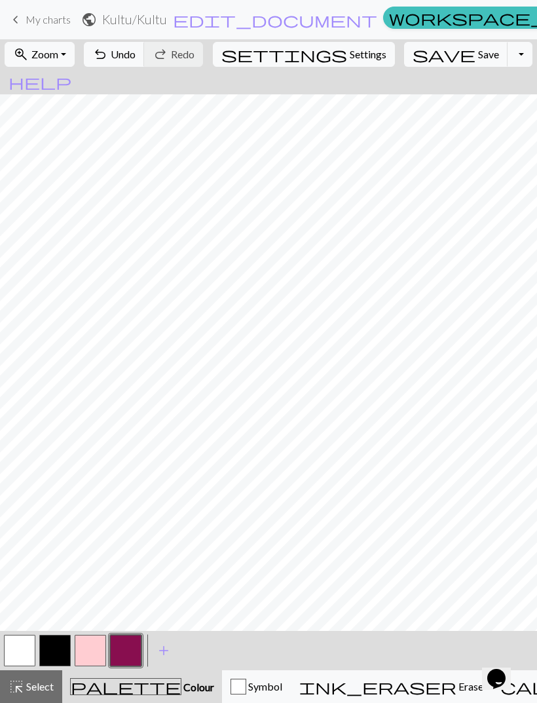
click at [61, 652] on button "button" at bounding box center [54, 650] width 31 height 31
click at [136, 58] on span "Undo" at bounding box center [123, 54] width 25 height 12
click at [136, 60] on span "Undo" at bounding box center [123, 54] width 25 height 12
click at [136, 59] on span "Undo" at bounding box center [123, 54] width 25 height 12
click at [136, 57] on span "Undo" at bounding box center [123, 54] width 25 height 12
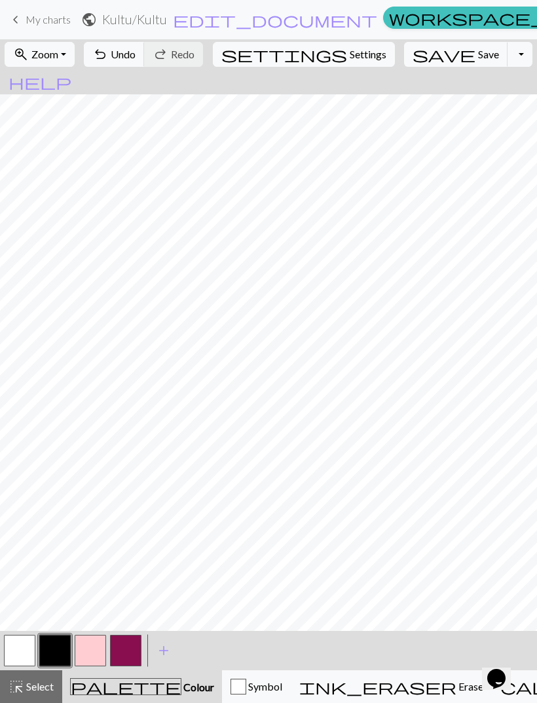
click at [108, 58] on span "undo" at bounding box center [100, 54] width 16 height 18
click at [457, 684] on span "Erase" at bounding box center [470, 686] width 27 height 12
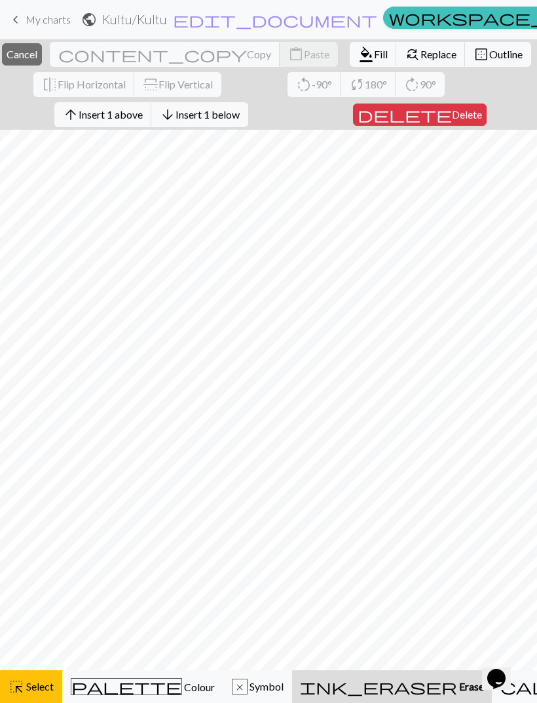
click at [22, 677] on span "highlight_alt" at bounding box center [17, 686] width 16 height 18
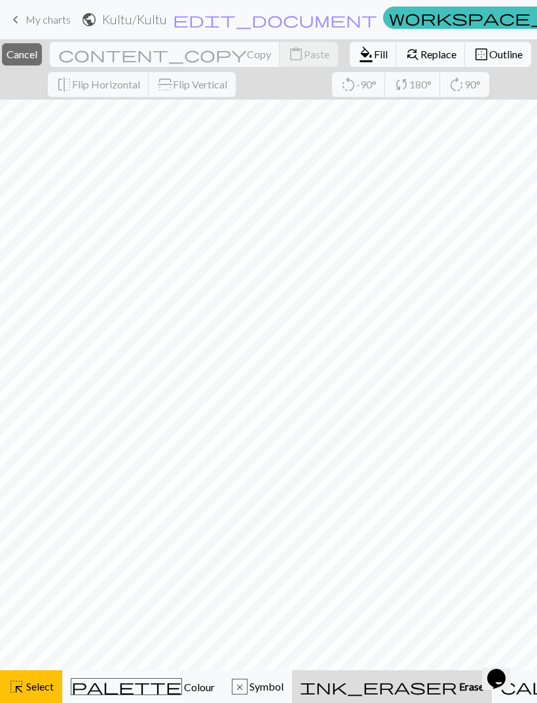
click at [346, 677] on span "ink_eraser" at bounding box center [378, 686] width 157 height 18
click at [18, 696] on button "highlight_alt Select Select" at bounding box center [31, 686] width 62 height 33
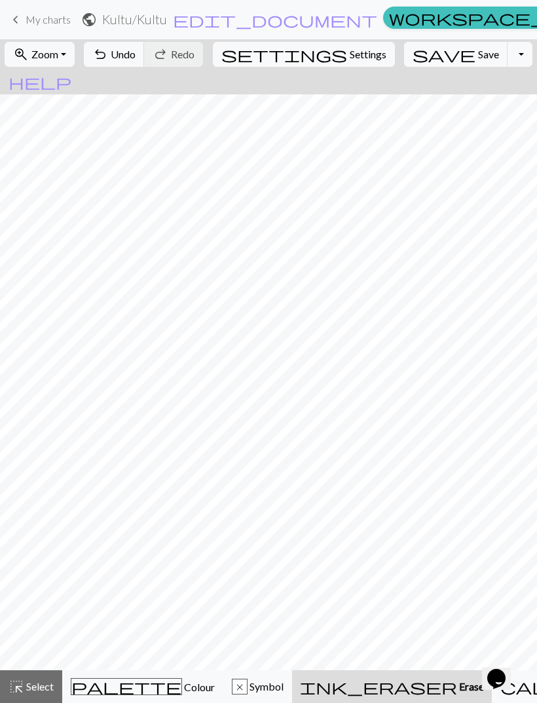
click at [340, 677] on span "ink_eraser" at bounding box center [378, 686] width 157 height 18
click at [358, 672] on button "ink_eraser Erase Erase" at bounding box center [392, 686] width 200 height 33
click at [457, 687] on span "Erase" at bounding box center [470, 686] width 27 height 12
click at [37, 691] on span "Select" at bounding box center [38, 686] width 29 height 12
click at [343, 681] on span "ink_eraser" at bounding box center [378, 686] width 157 height 18
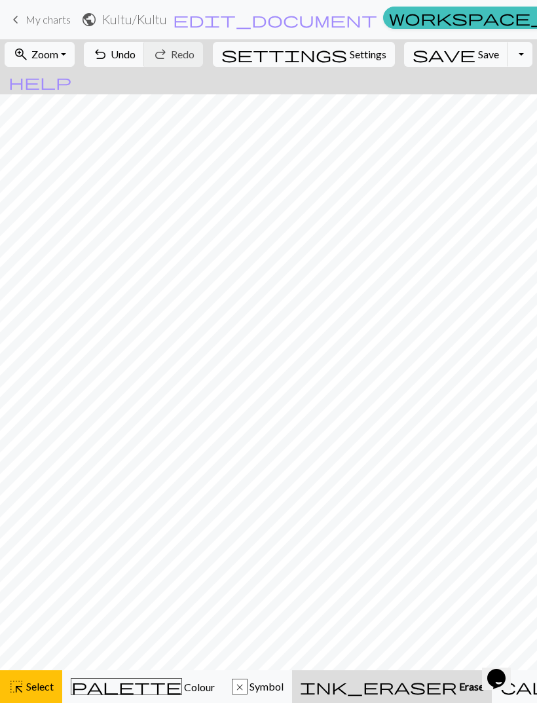
click at [16, 691] on span "highlight_alt" at bounding box center [17, 686] width 16 height 18
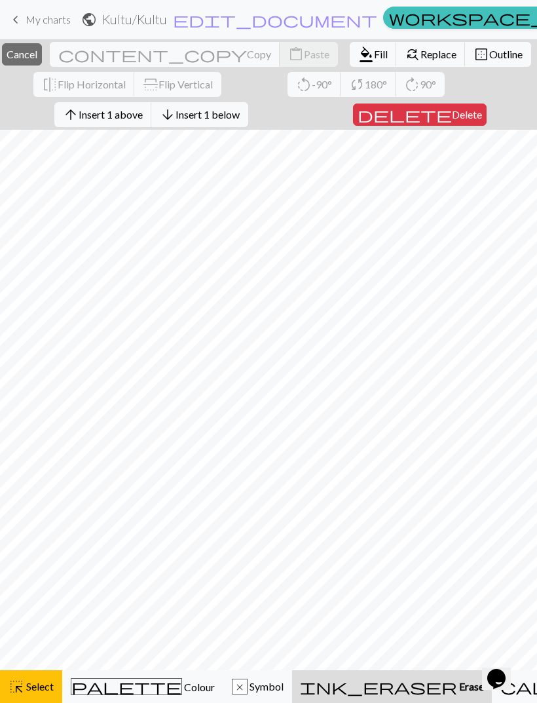
click at [26, 698] on button "highlight_alt Select Select" at bounding box center [31, 686] width 62 height 33
click at [47, 675] on button "highlight_alt Select Select" at bounding box center [31, 686] width 62 height 33
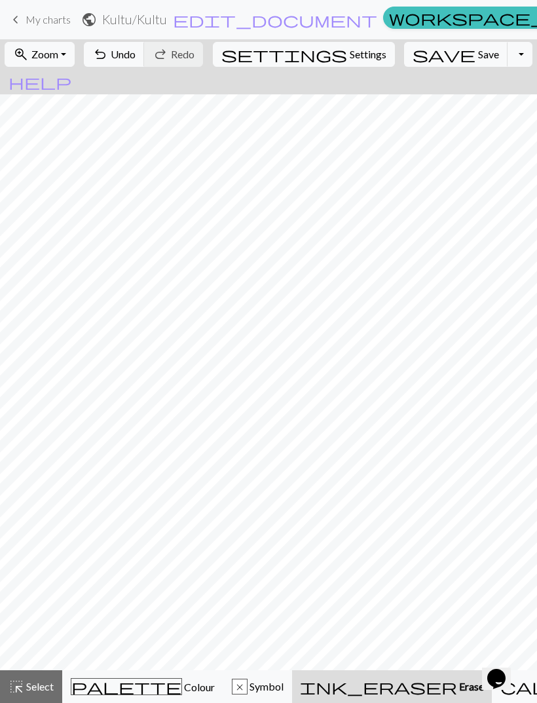
click at [347, 674] on button "ink_eraser Erase Erase" at bounding box center [392, 686] width 200 height 33
click at [145, 64] on button "undo Undo Undo" at bounding box center [114, 54] width 61 height 25
click at [121, 695] on button "palette Colour Colour" at bounding box center [142, 686] width 161 height 33
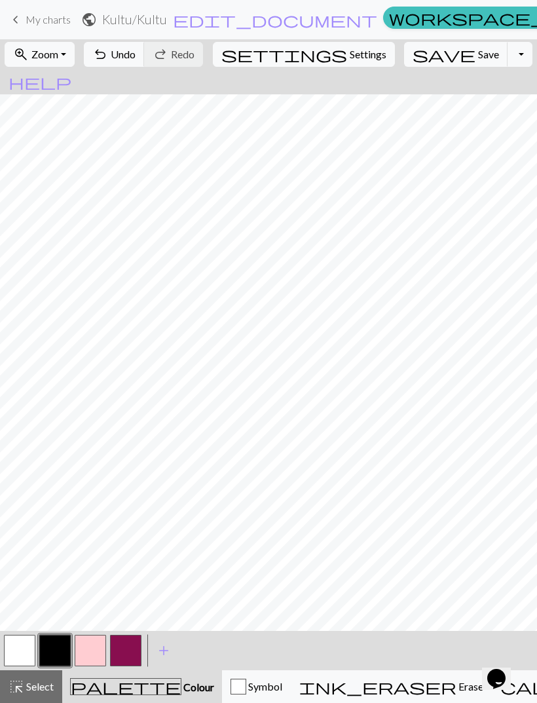
click at [54, 646] on button "button" at bounding box center [54, 650] width 31 height 31
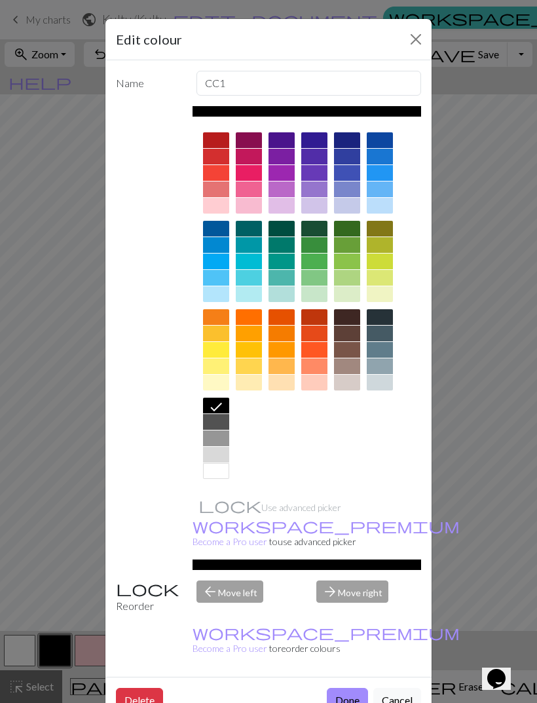
click at [338, 688] on button "Done" at bounding box center [347, 700] width 41 height 25
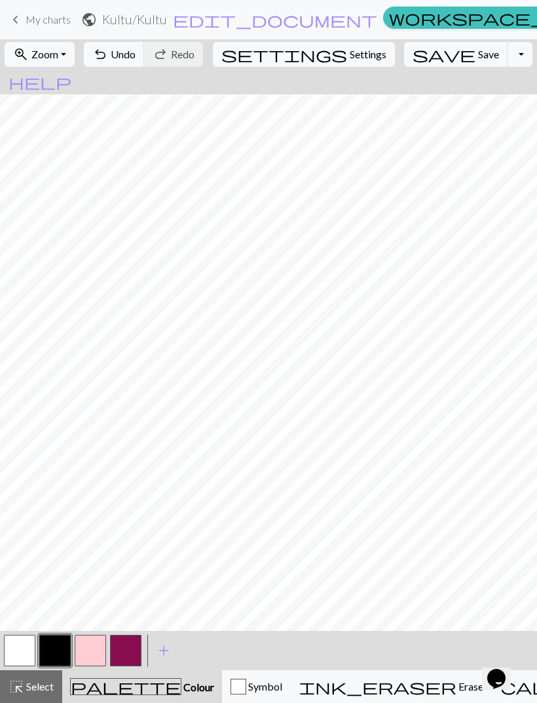
click at [108, 60] on span "undo" at bounding box center [100, 54] width 16 height 18
click at [22, 649] on button "button" at bounding box center [19, 650] width 31 height 31
click at [92, 650] on button "button" at bounding box center [90, 650] width 31 height 31
click at [28, 649] on button "button" at bounding box center [19, 650] width 31 height 31
click at [102, 645] on button "button" at bounding box center [90, 650] width 31 height 31
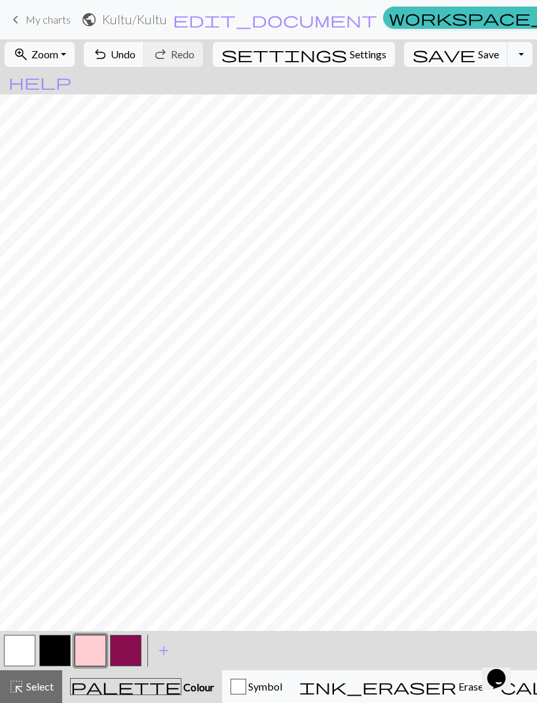
click at [125, 645] on button "button" at bounding box center [125, 650] width 31 height 31
click at [25, 656] on button "button" at bounding box center [19, 650] width 31 height 31
click at [32, 647] on button "button" at bounding box center [19, 650] width 31 height 31
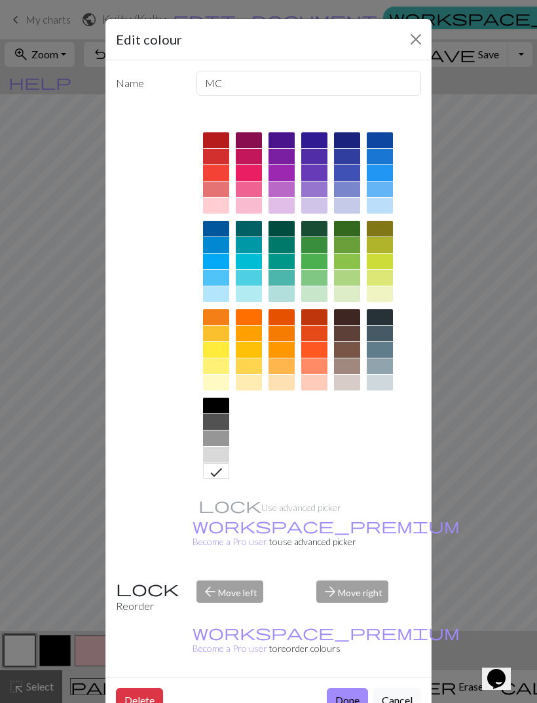
click at [421, 48] on button "Close" at bounding box center [416, 39] width 21 height 21
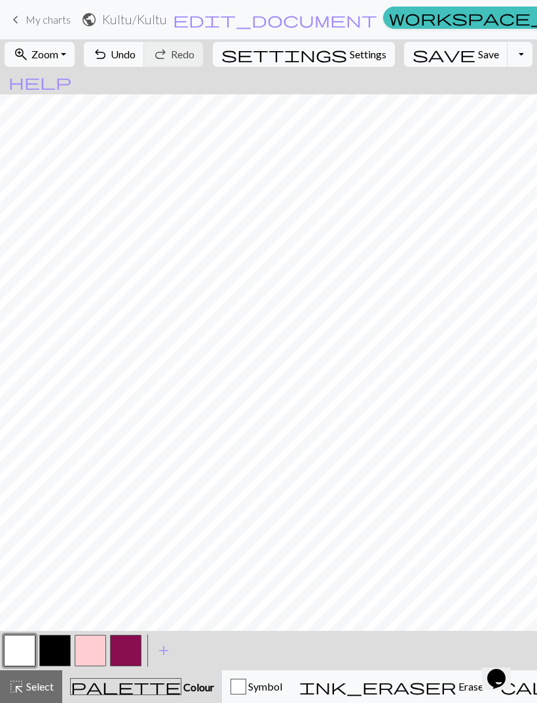
click at [60, 647] on button "button" at bounding box center [54, 650] width 31 height 31
click at [30, 642] on button "button" at bounding box center [19, 650] width 31 height 31
click at [90, 649] on button "button" at bounding box center [90, 650] width 31 height 31
click at [126, 650] on button "button" at bounding box center [125, 650] width 31 height 31
click at [24, 645] on button "button" at bounding box center [19, 650] width 31 height 31
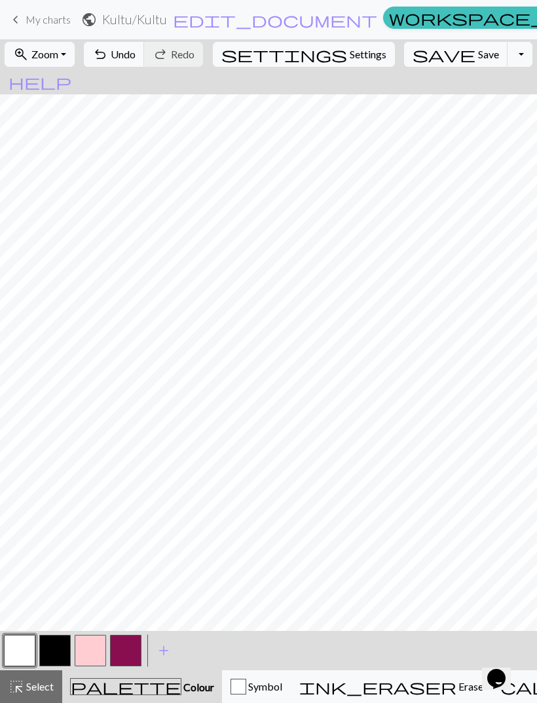
click at [52, 655] on button "button" at bounding box center [54, 650] width 31 height 31
click at [19, 652] on button "button" at bounding box center [19, 650] width 31 height 31
click at [62, 650] on button "button" at bounding box center [54, 650] width 31 height 31
click at [25, 649] on button "button" at bounding box center [19, 650] width 31 height 31
click at [93, 641] on button "button" at bounding box center [90, 650] width 31 height 31
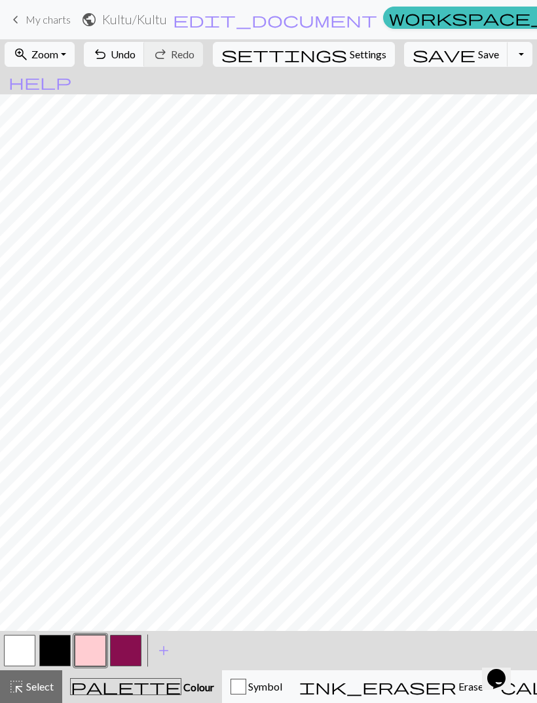
click at [133, 649] on button "button" at bounding box center [125, 650] width 31 height 31
click at [33, 663] on button "button" at bounding box center [19, 650] width 31 height 31
click at [83, 650] on button "button" at bounding box center [90, 650] width 31 height 31
click at [125, 653] on button "button" at bounding box center [125, 650] width 31 height 31
click at [84, 647] on button "button" at bounding box center [90, 650] width 31 height 31
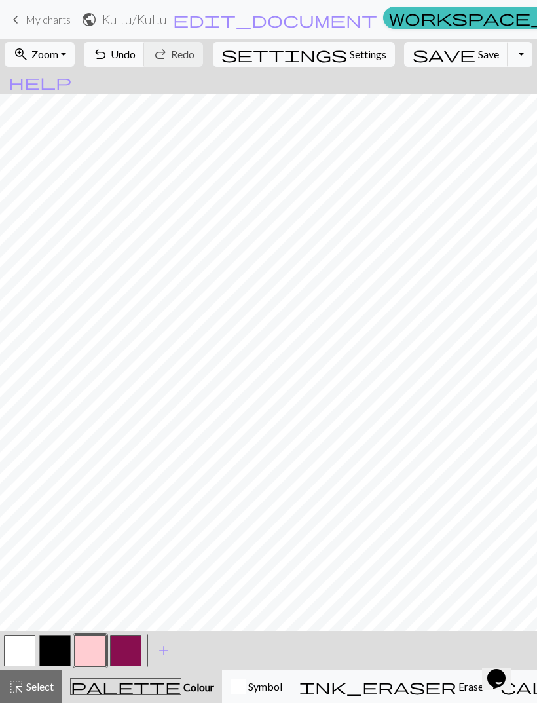
click at [126, 651] on button "button" at bounding box center [125, 650] width 31 height 31
click at [28, 651] on button "button" at bounding box center [19, 650] width 31 height 31
click at [98, 655] on button "button" at bounding box center [90, 650] width 31 height 31
click at [132, 651] on button "button" at bounding box center [125, 650] width 31 height 31
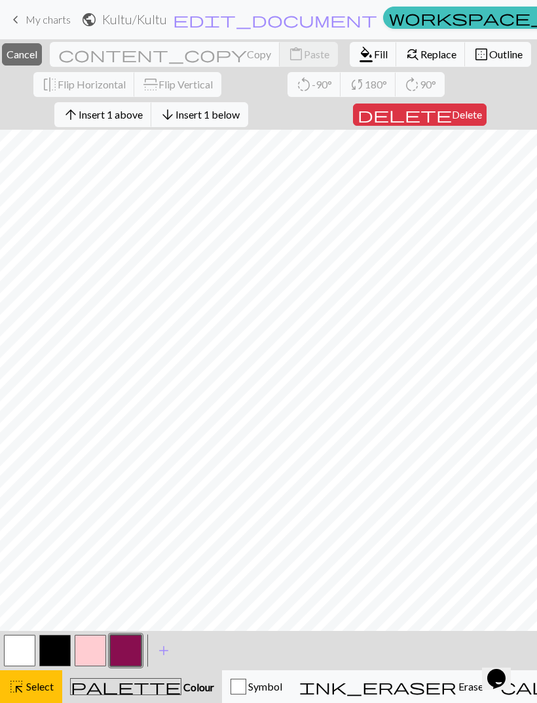
click at [25, 686] on span "Select" at bounding box center [38, 686] width 29 height 12
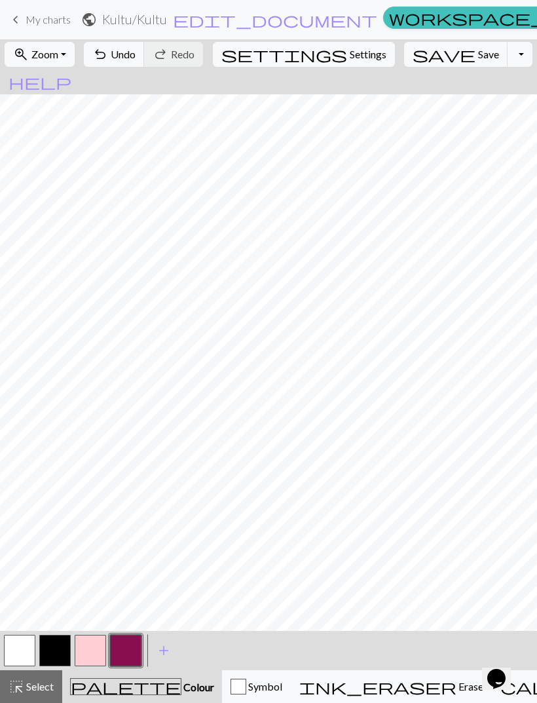
click at [26, 651] on button "button" at bounding box center [19, 650] width 31 height 31
click at [98, 645] on button "button" at bounding box center [90, 650] width 31 height 31
click at [136, 653] on button "button" at bounding box center [125, 650] width 31 height 31
click at [19, 656] on button "button" at bounding box center [19, 650] width 31 height 31
click at [93, 642] on button "button" at bounding box center [90, 650] width 31 height 31
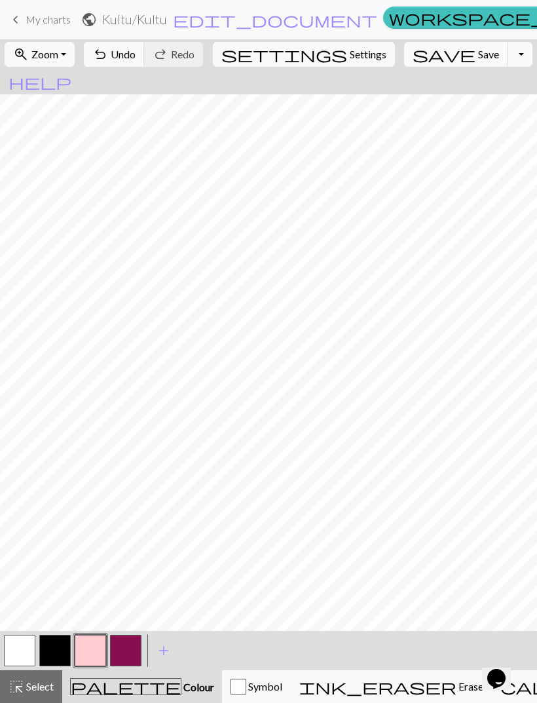
click at [17, 649] on button "button" at bounding box center [19, 650] width 31 height 31
click at [108, 59] on span "undo" at bounding box center [100, 54] width 16 height 18
click at [108, 46] on span "undo" at bounding box center [100, 54] width 16 height 18
click at [94, 646] on button "button" at bounding box center [90, 650] width 31 height 31
click at [24, 640] on button "button" at bounding box center [19, 650] width 31 height 31
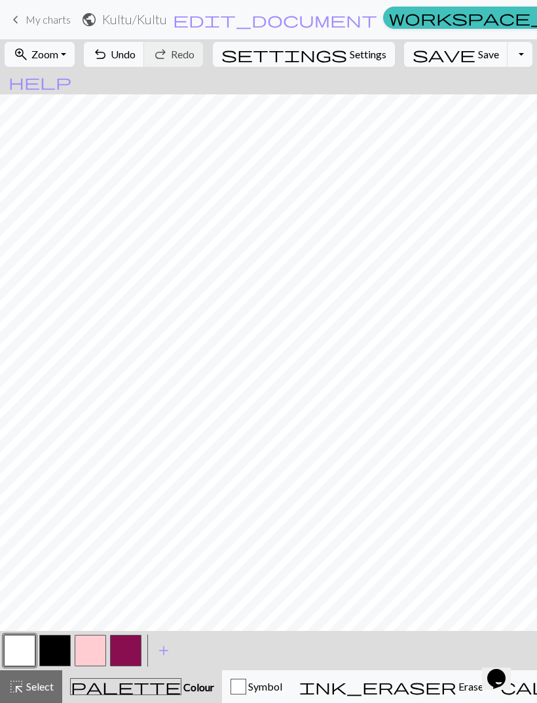
click at [100, 646] on button "button" at bounding box center [90, 650] width 31 height 31
click at [24, 651] on button "button" at bounding box center [19, 650] width 31 height 31
click at [90, 653] on button "button" at bounding box center [90, 650] width 31 height 31
click at [20, 653] on button "button" at bounding box center [19, 650] width 31 height 31
click at [145, 62] on button "undo Undo Undo" at bounding box center [114, 54] width 61 height 25
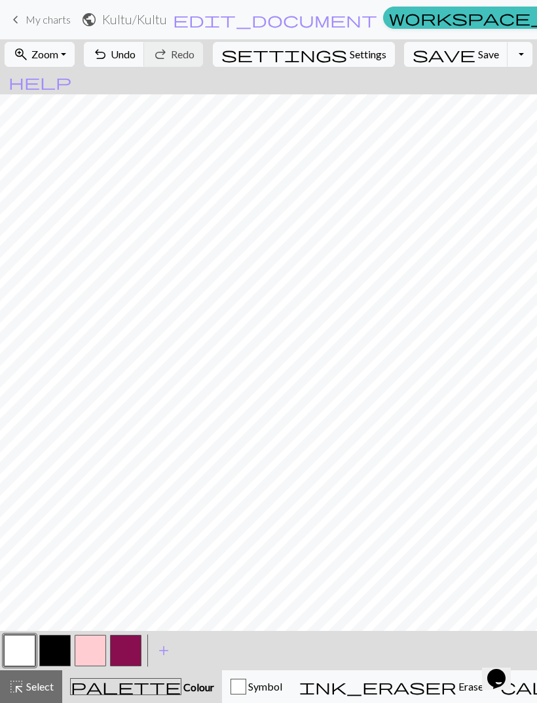
click at [99, 647] on button "button" at bounding box center [90, 650] width 31 height 31
click at [28, 649] on button "button" at bounding box center [19, 650] width 31 height 31
click at [93, 652] on button "button" at bounding box center [90, 650] width 31 height 31
click at [136, 57] on span "Undo" at bounding box center [123, 54] width 25 height 12
click at [145, 62] on button "undo Undo Undo" at bounding box center [114, 54] width 61 height 25
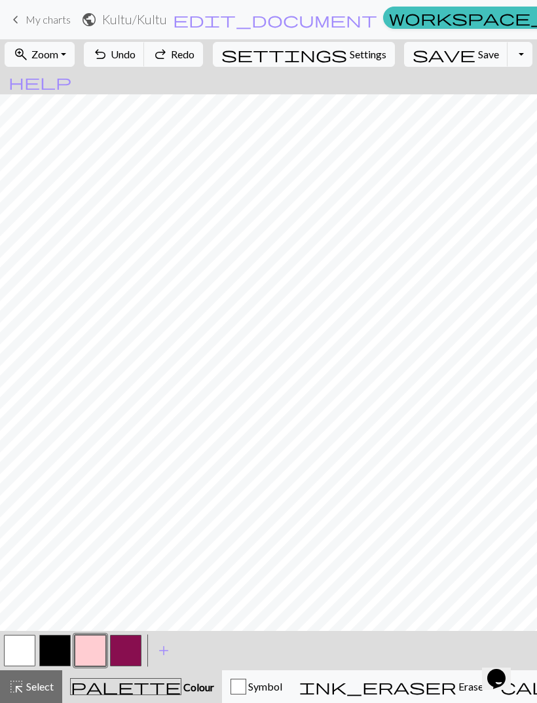
click at [145, 61] on button "undo Undo Undo" at bounding box center [114, 54] width 61 height 25
click at [108, 58] on span "undo" at bounding box center [100, 54] width 16 height 18
click at [231, 687] on div "button" at bounding box center [239, 687] width 16 height 16
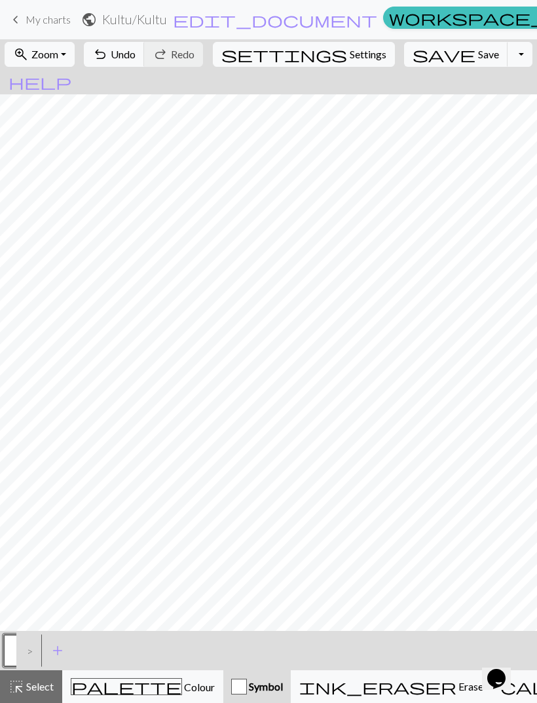
click at [26, 653] on div ">" at bounding box center [26, 650] width 21 height 35
click at [19, 655] on div ">" at bounding box center [26, 650] width 21 height 35
click at [7, 651] on button "button" at bounding box center [19, 650] width 31 height 31
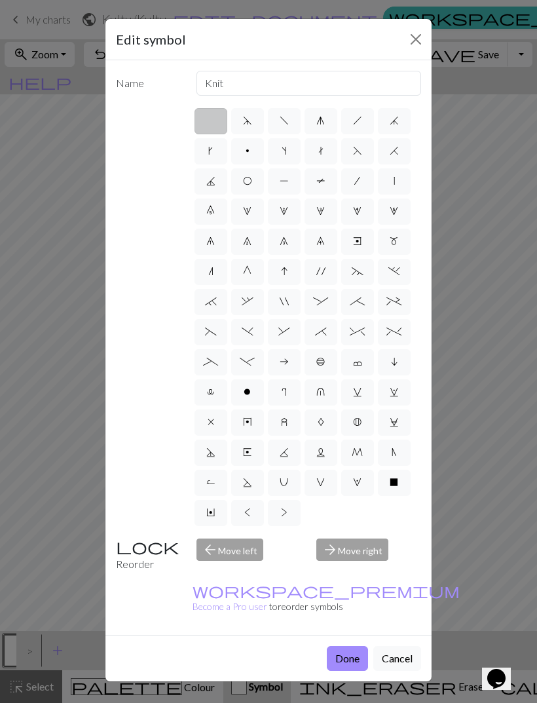
click at [291, 480] on label "U" at bounding box center [284, 483] width 33 height 26
click at [288, 480] on input "U" at bounding box center [284, 478] width 9 height 9
radio input "true"
type input "eyelet"
click at [345, 646] on button "Done" at bounding box center [347, 658] width 41 height 25
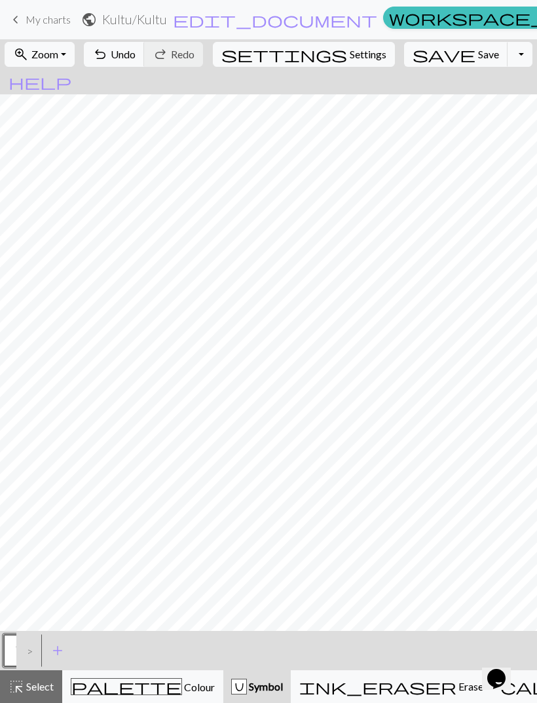
click at [108, 59] on span "undo" at bounding box center [100, 54] width 16 height 18
click at [225, 698] on button "Symbol" at bounding box center [256, 686] width 67 height 33
click at [223, 675] on button "Symbol" at bounding box center [256, 686] width 67 height 33
click at [247, 687] on span "Symbol" at bounding box center [265, 686] width 36 height 12
click at [8, 651] on button "button" at bounding box center [19, 650] width 31 height 31
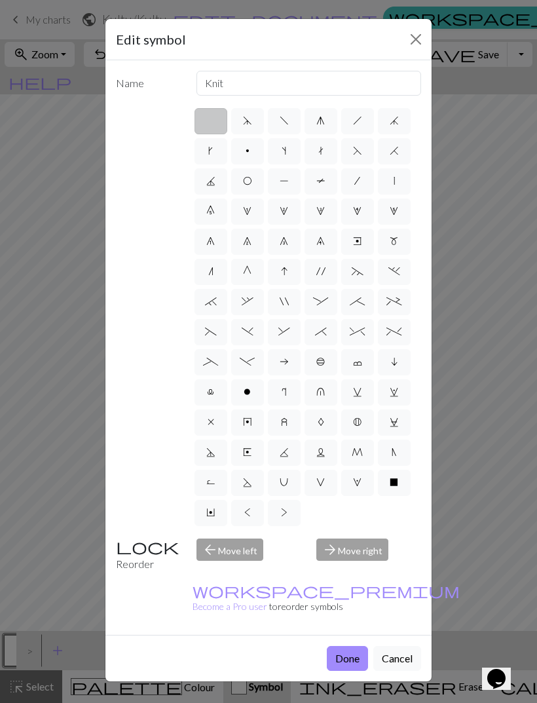
click at [283, 485] on span "U" at bounding box center [284, 482] width 9 height 10
click at [283, 483] on input "U" at bounding box center [284, 478] width 9 height 9
radio input "true"
type input "eyelet"
click at [341, 646] on button "Done" at bounding box center [347, 658] width 41 height 25
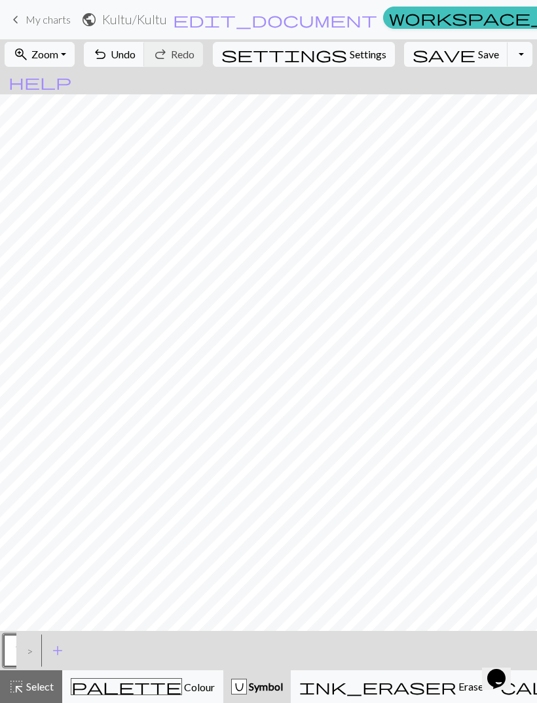
click at [108, 54] on span "undo" at bounding box center [100, 54] width 16 height 18
click at [64, 654] on span "add" at bounding box center [58, 650] width 16 height 18
click at [61, 655] on button "button" at bounding box center [54, 650] width 31 height 31
click at [57, 649] on button "button" at bounding box center [54, 650] width 31 height 31
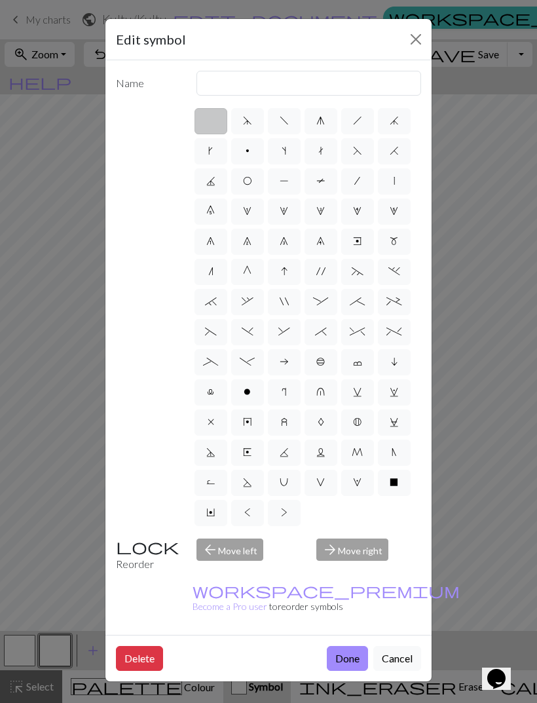
click at [283, 483] on span "U" at bounding box center [284, 482] width 9 height 10
click at [283, 483] on input "U" at bounding box center [284, 478] width 9 height 9
radio input "true"
type input "eyelet"
click at [341, 646] on button "Done" at bounding box center [347, 658] width 41 height 25
